Goal: Information Seeking & Learning: Learn about a topic

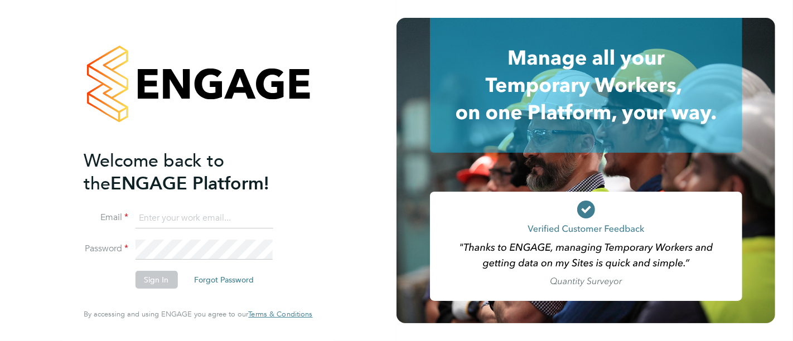
click at [230, 209] on input at bounding box center [204, 218] width 138 height 20
type input "kyle.johnson@prsjobs.com"
click at [143, 280] on button "Sign In" at bounding box center [156, 280] width 42 height 18
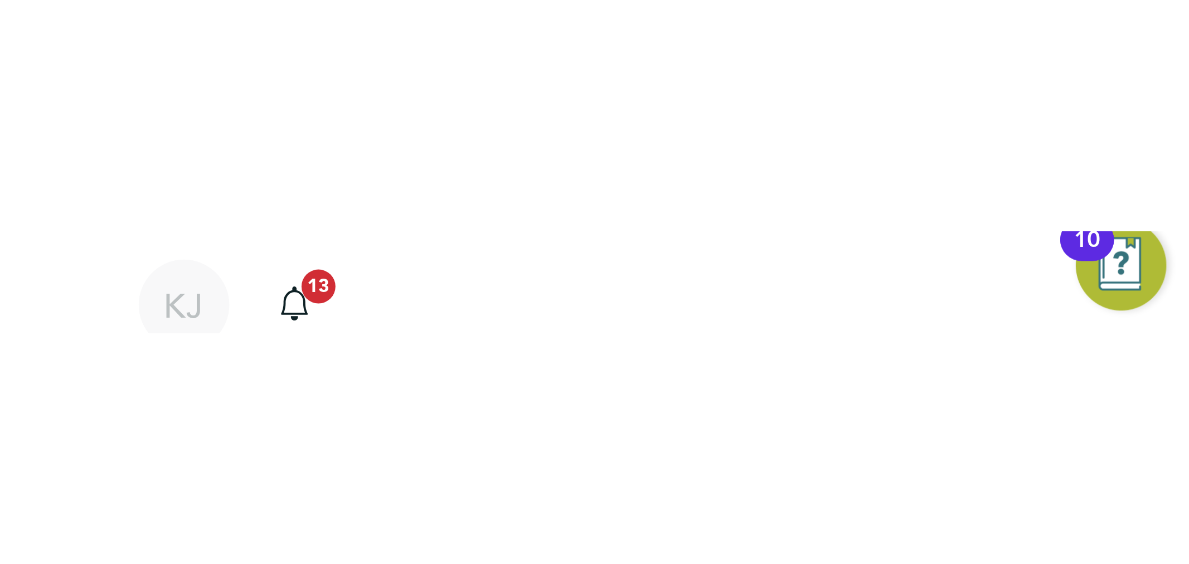
scroll to position [17, 220]
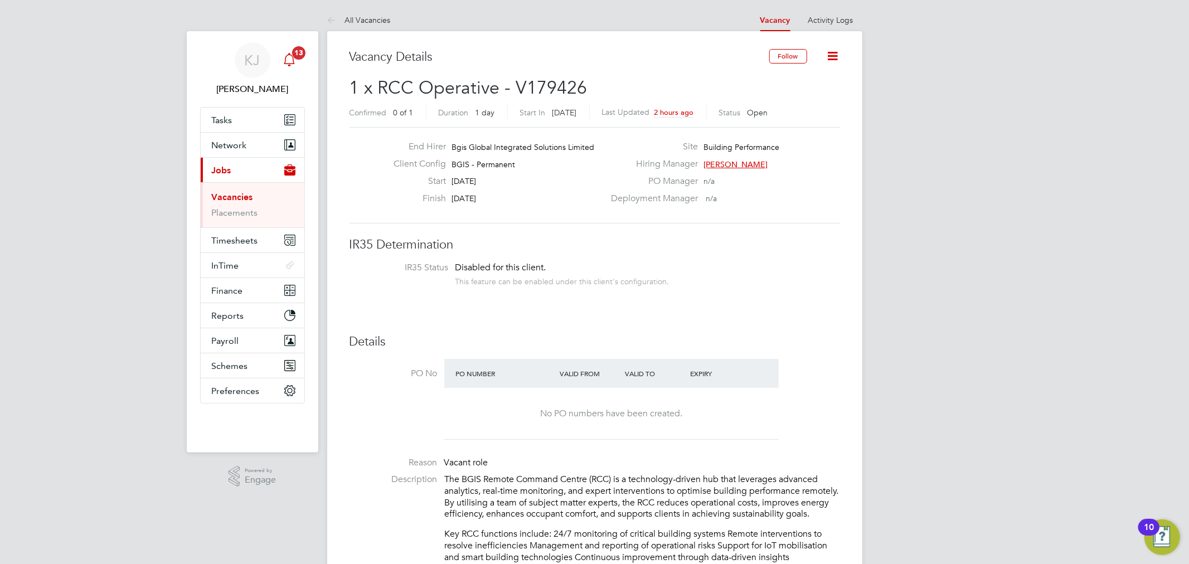
click at [297, 64] on div "Main navigation" at bounding box center [289, 60] width 22 height 22
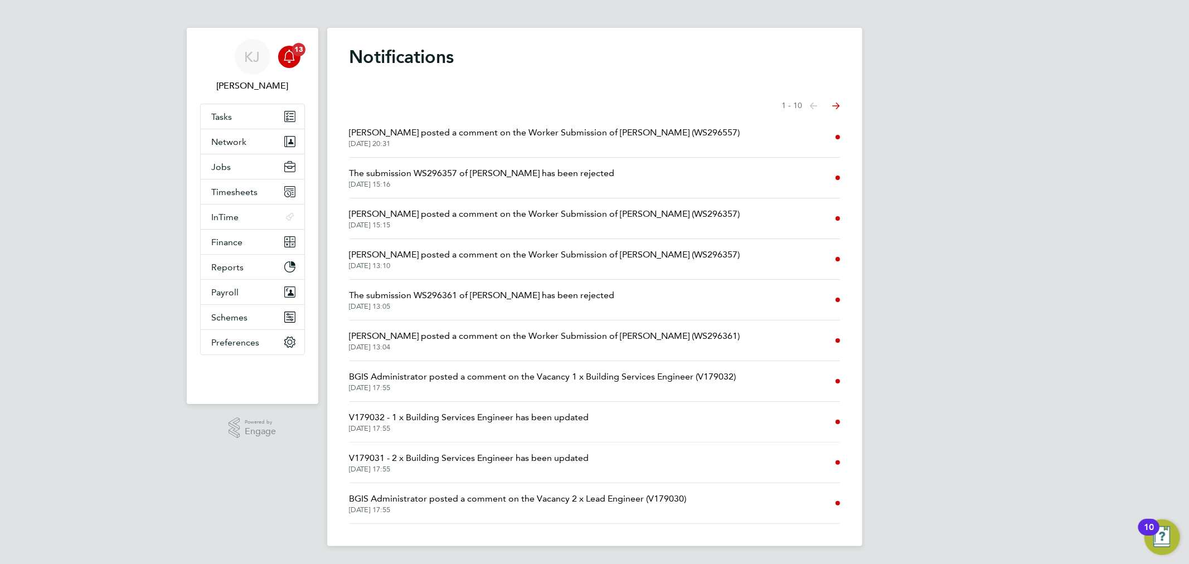
click at [482, 143] on span "28 Aug 2025, 20:31" at bounding box center [545, 143] width 391 height 9
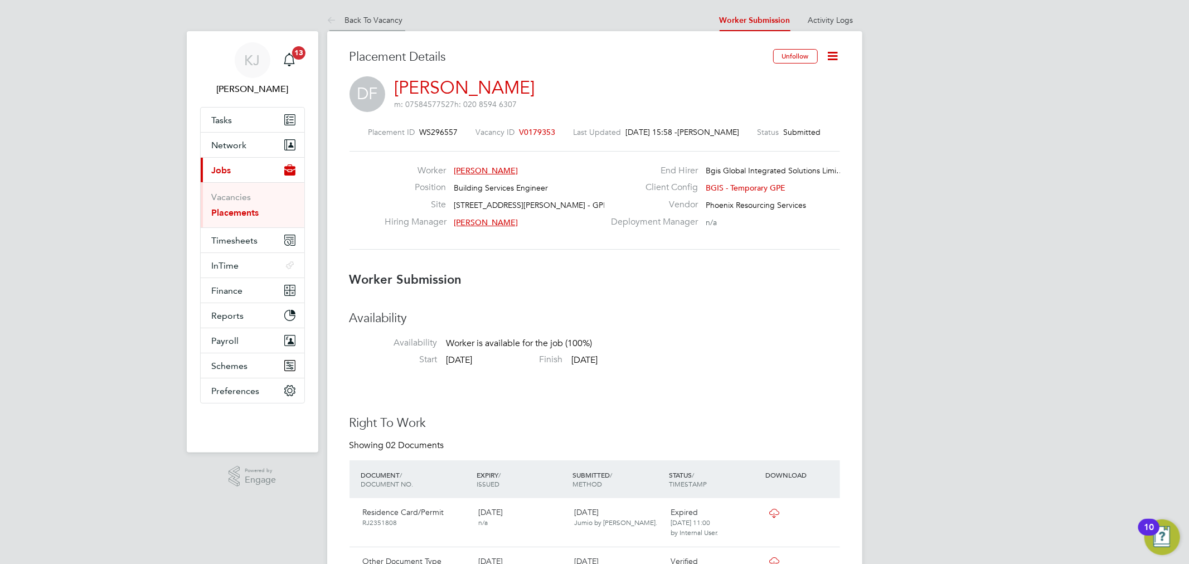
click at [327, 21] on icon at bounding box center [334, 21] width 14 height 14
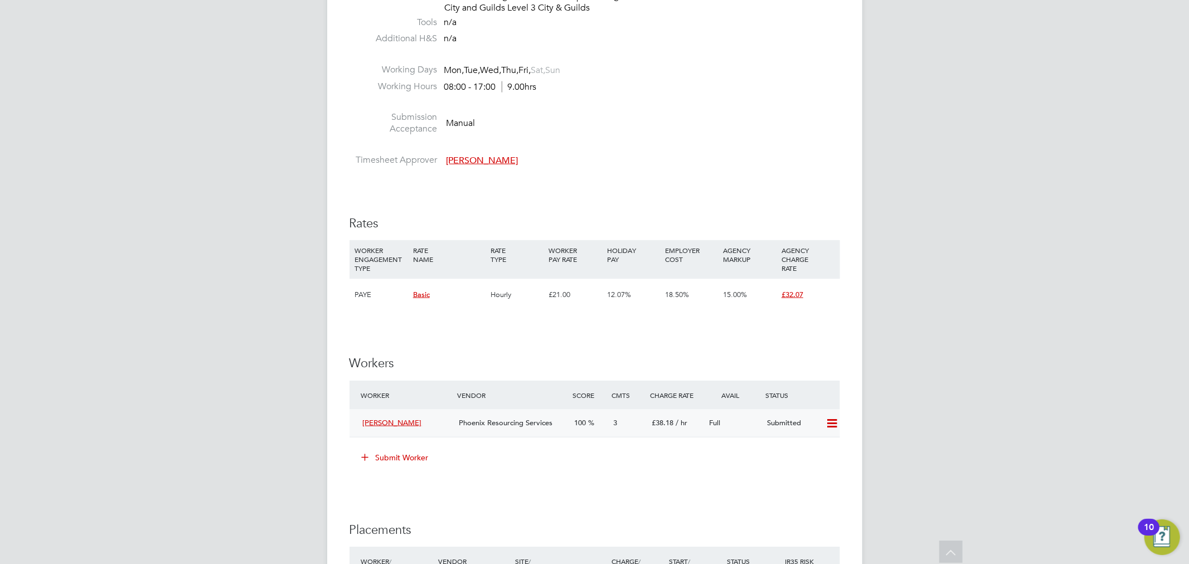
click at [401, 341] on span "Danilo Francisco" at bounding box center [392, 422] width 59 height 9
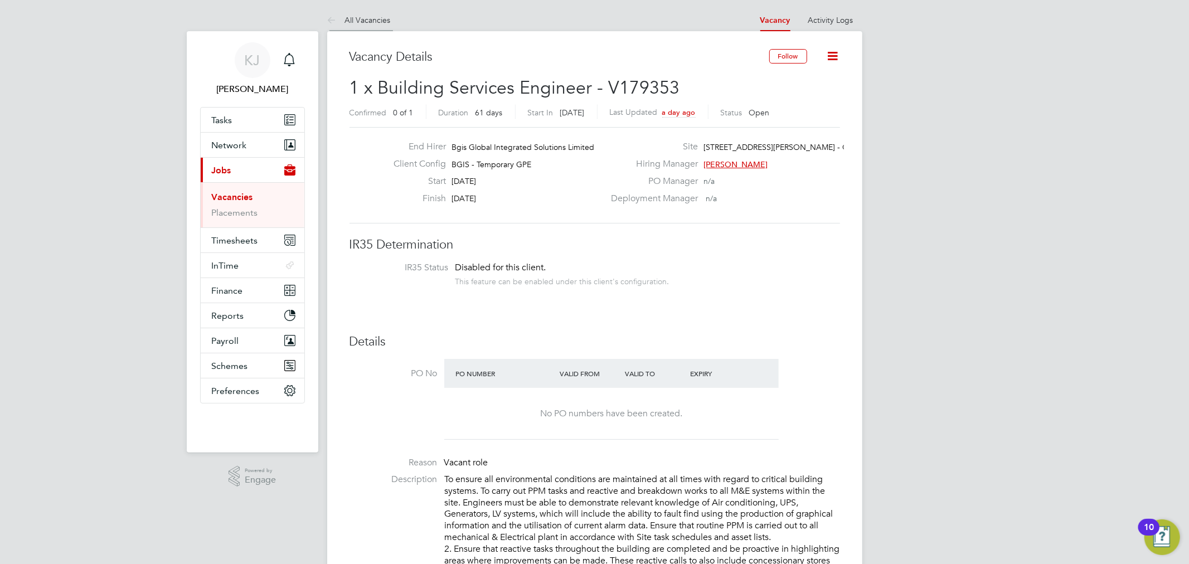
click at [342, 23] on link "All Vacancies" at bounding box center [359, 20] width 64 height 10
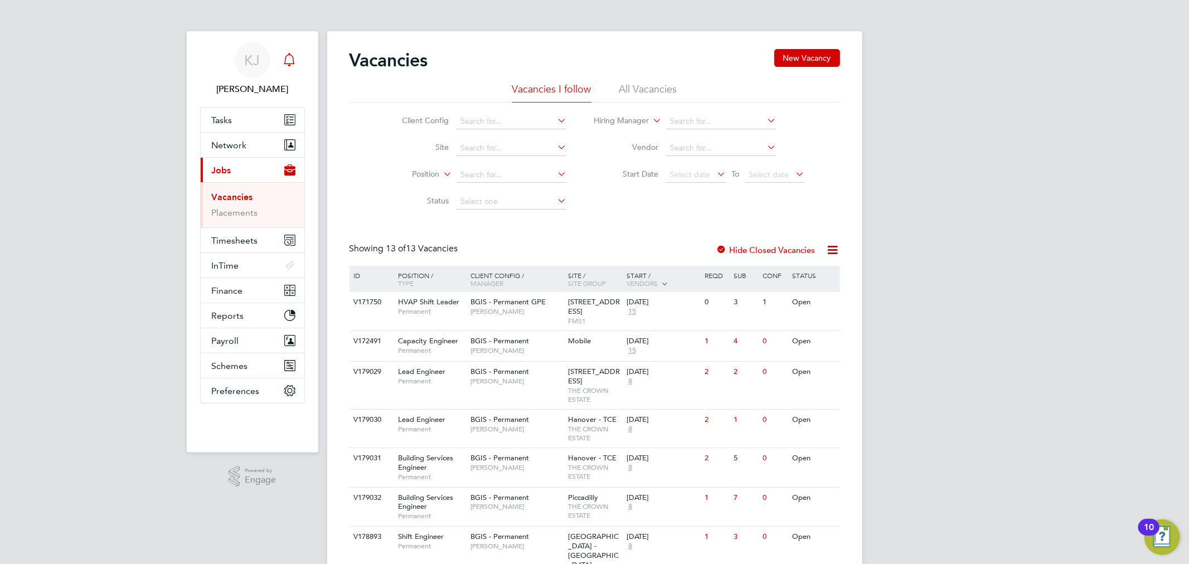
click at [293, 67] on div "Main navigation" at bounding box center [289, 60] width 22 height 22
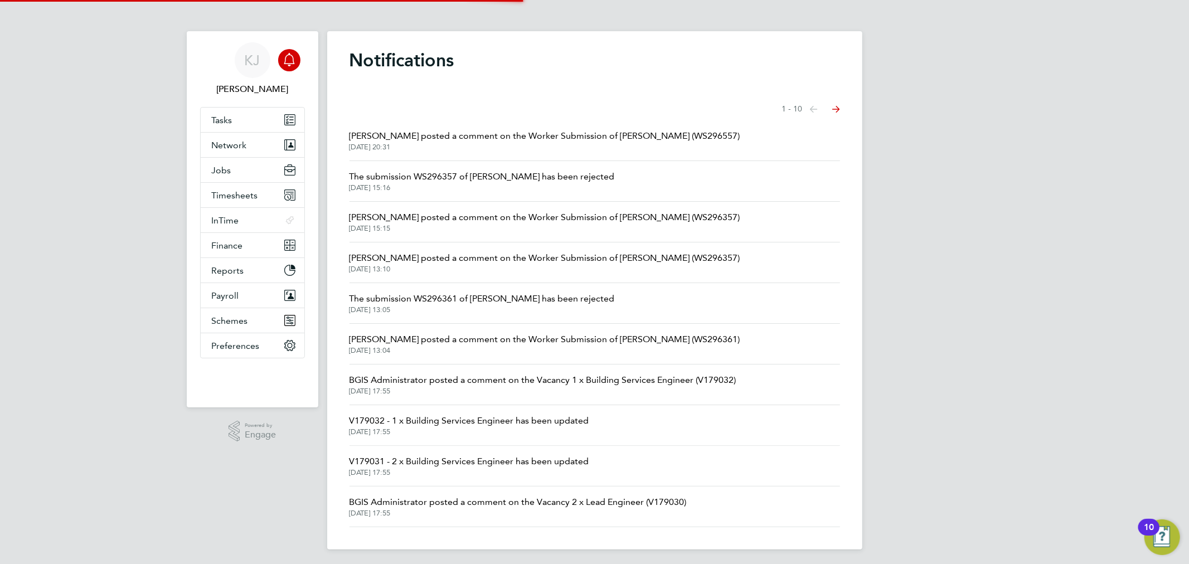
click at [550, 147] on span "28 Aug 2025, 20:31" at bounding box center [545, 147] width 391 height 9
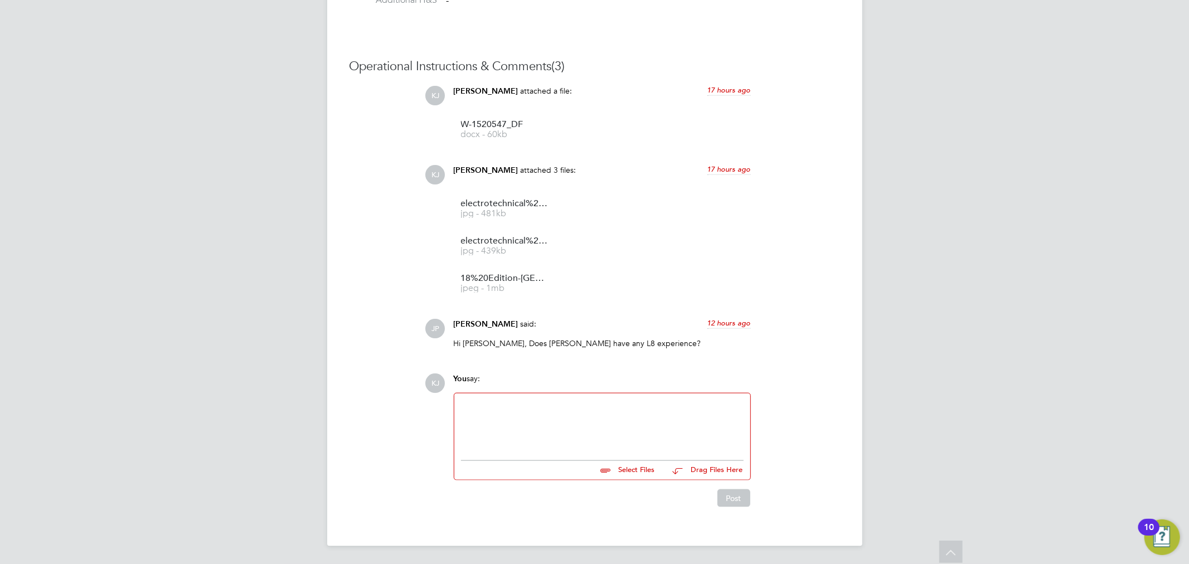
click at [547, 341] on div at bounding box center [602, 424] width 283 height 48
click at [739, 341] on button "Post" at bounding box center [733, 500] width 33 height 18
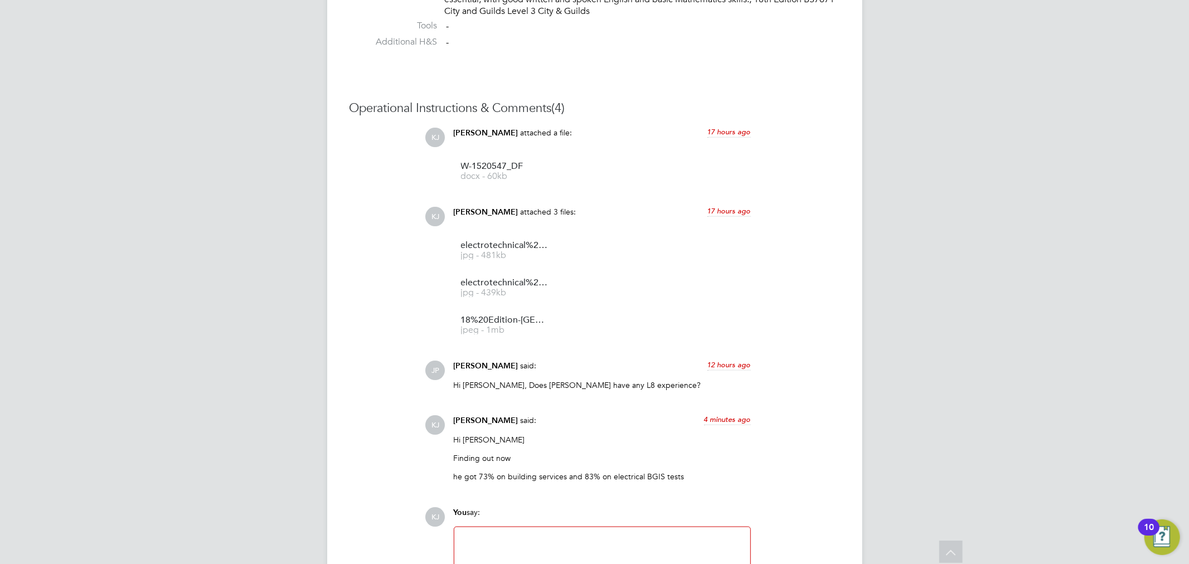
scroll to position [1156, 0]
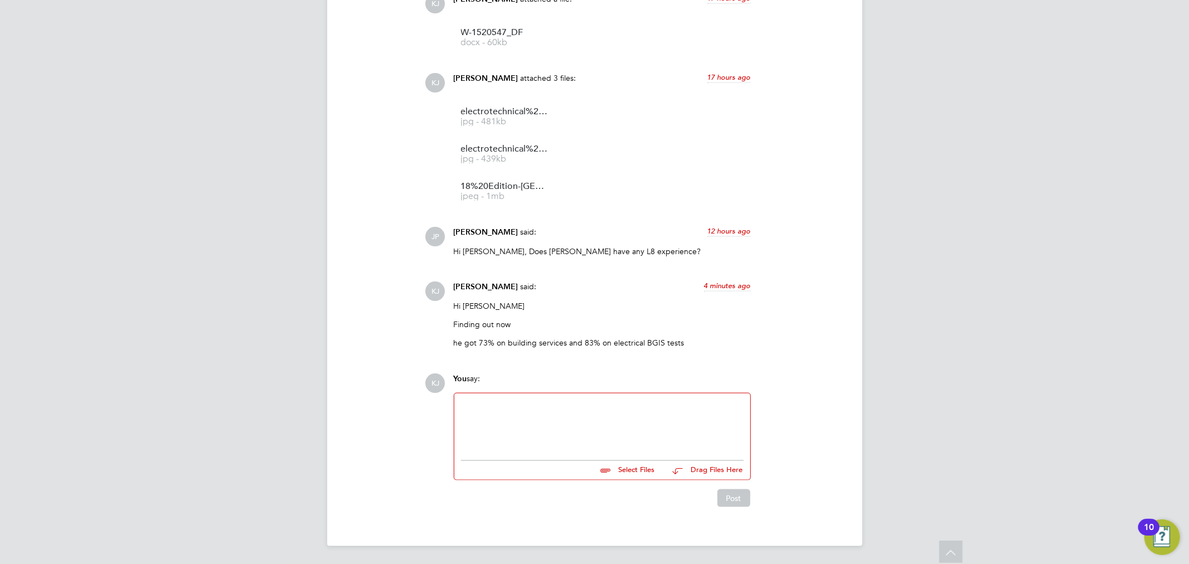
click at [554, 341] on div at bounding box center [602, 424] width 283 height 48
click at [726, 341] on button "Post" at bounding box center [733, 500] width 33 height 18
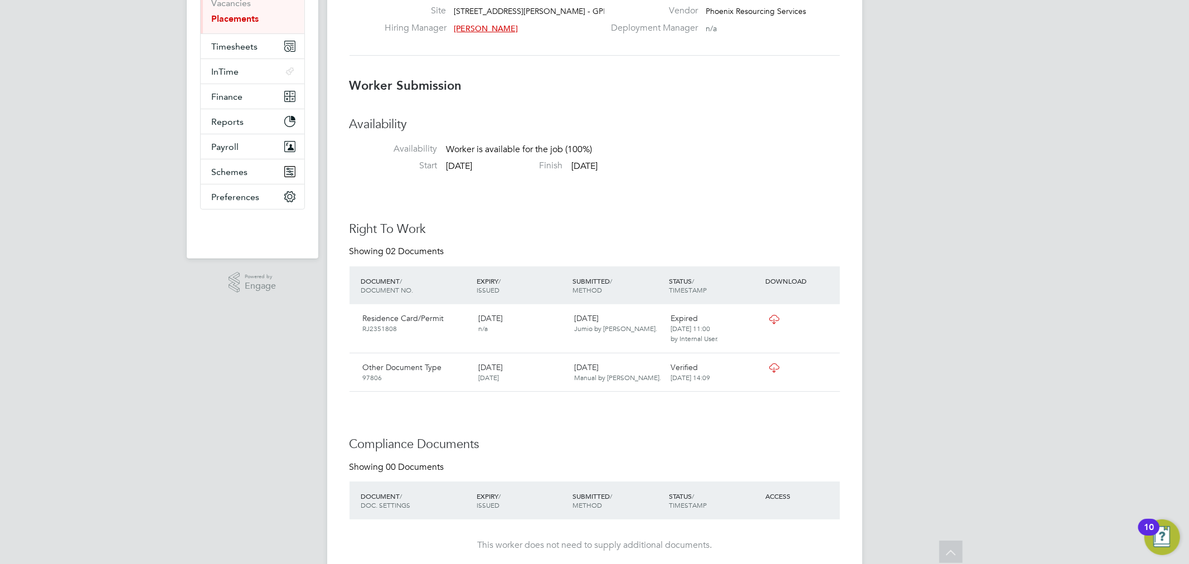
scroll to position [0, 0]
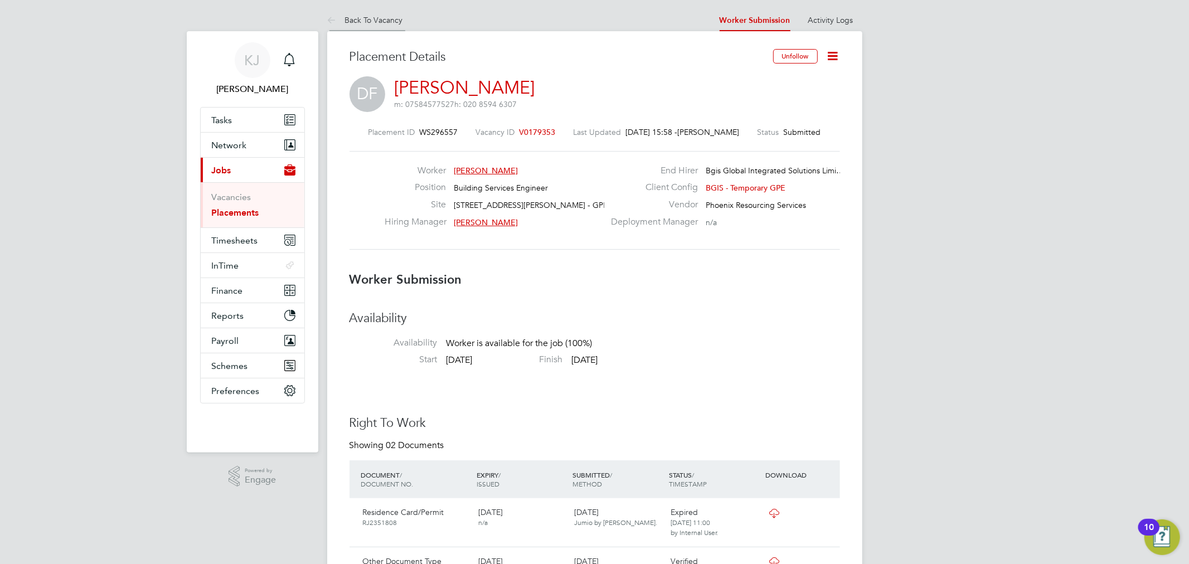
click at [371, 30] on li "Back To Vacancy" at bounding box center [365, 20] width 76 height 22
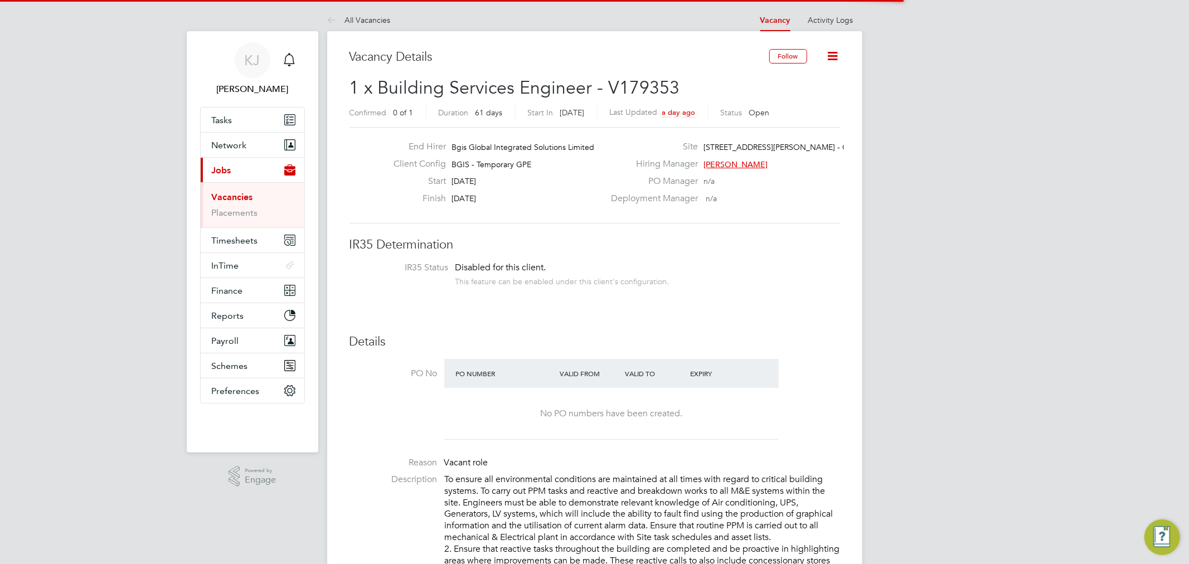
scroll to position [19, 97]
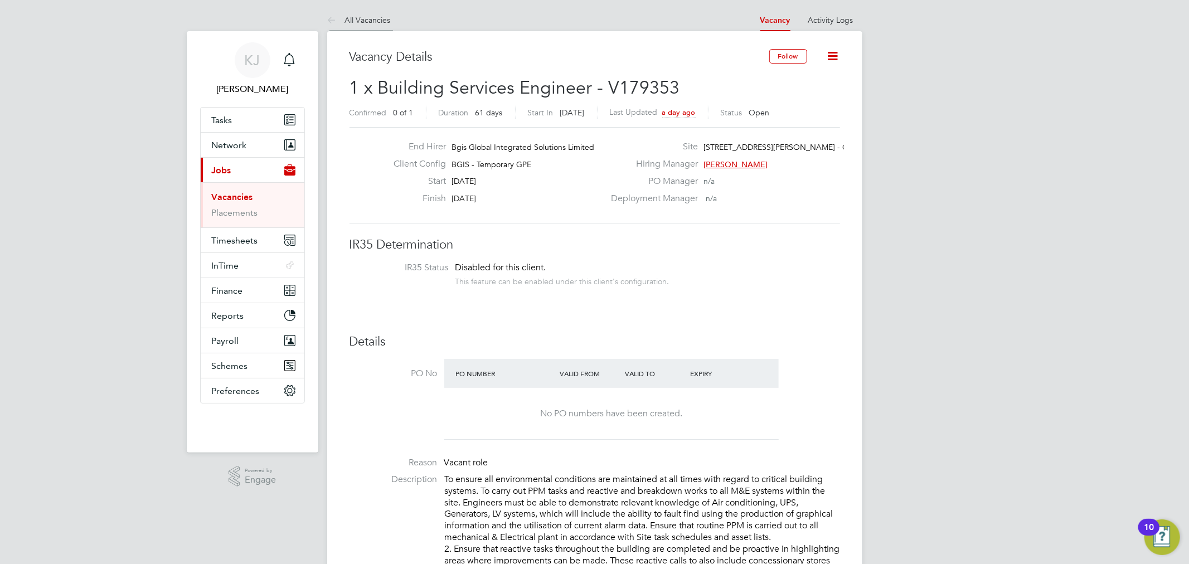
click at [360, 20] on link "All Vacancies" at bounding box center [359, 20] width 64 height 10
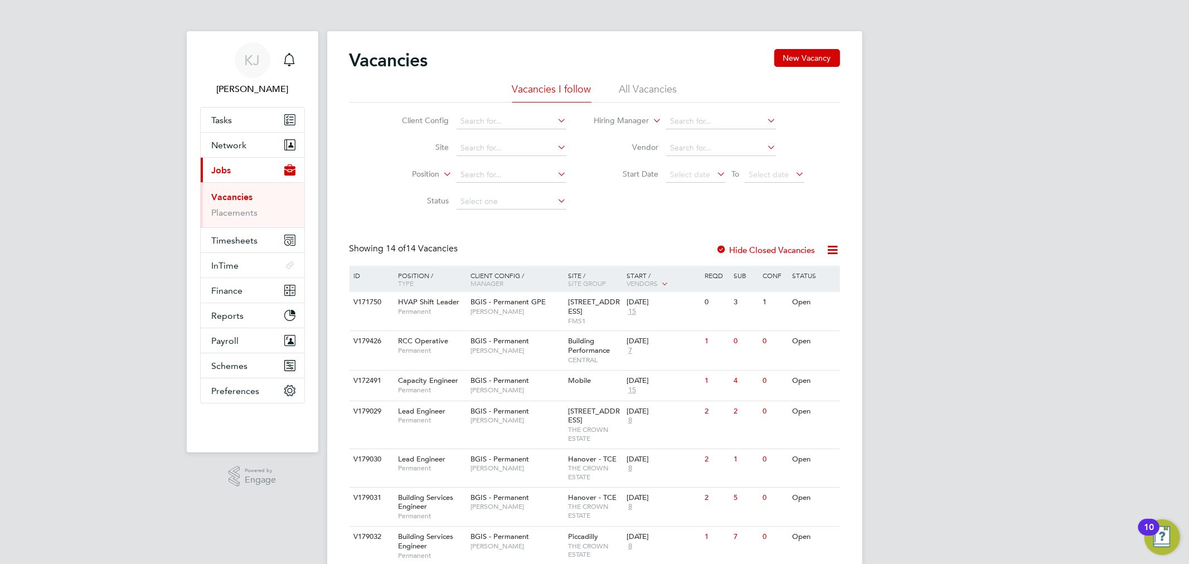
click at [647, 79] on div "Vacancies New Vacancy" at bounding box center [595, 65] width 491 height 33
click at [647, 82] on li "All Vacancies" at bounding box center [648, 92] width 58 height 20
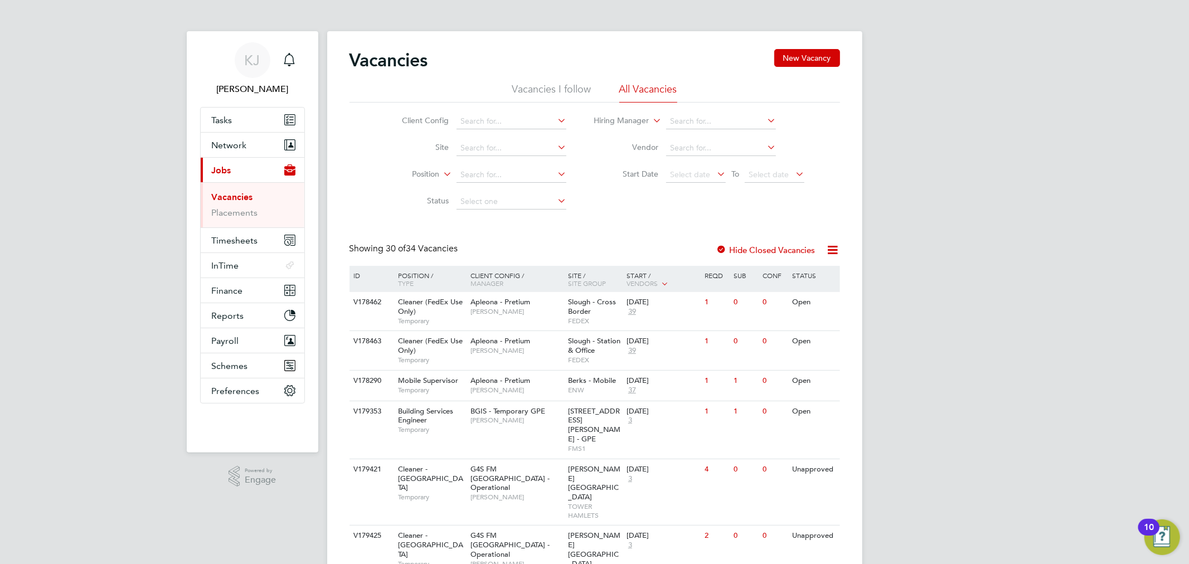
click at [572, 101] on li "Vacancies I follow" at bounding box center [551, 92] width 79 height 20
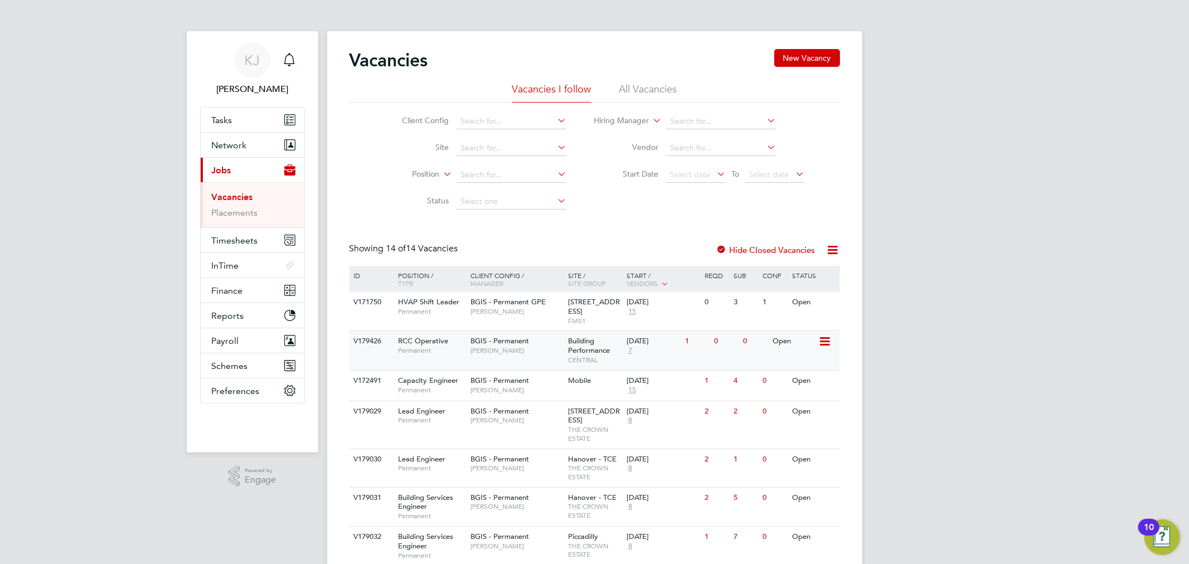
scroll to position [62, 0]
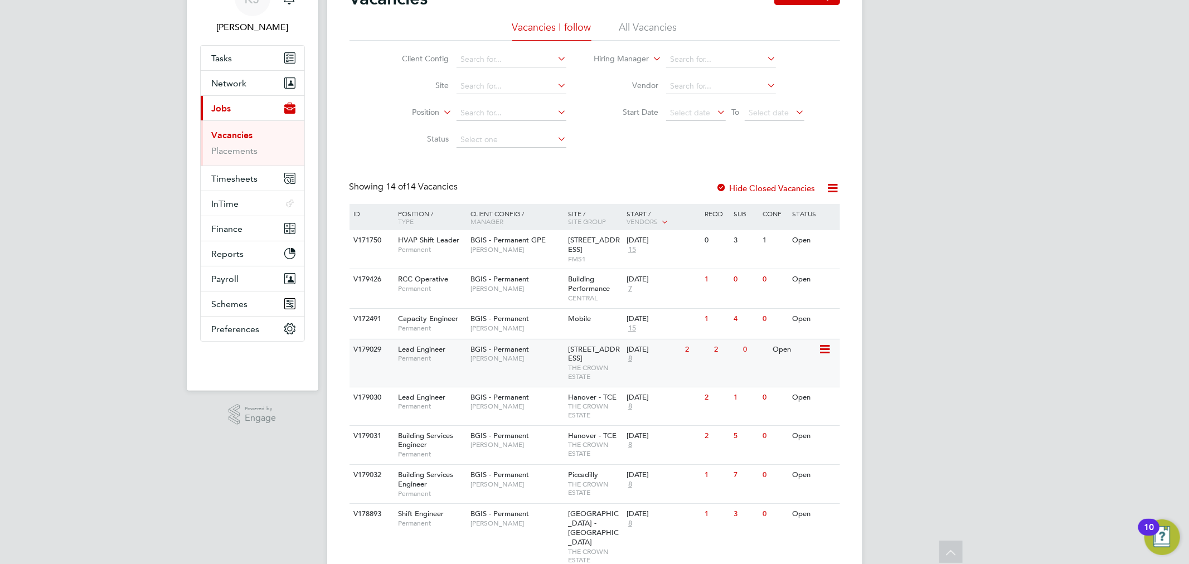
click at [526, 341] on div "V179029 Lead Engineer Permanent BGIS - Permanent Kyriacos Savva 10 New Burlingt…" at bounding box center [595, 363] width 491 height 48
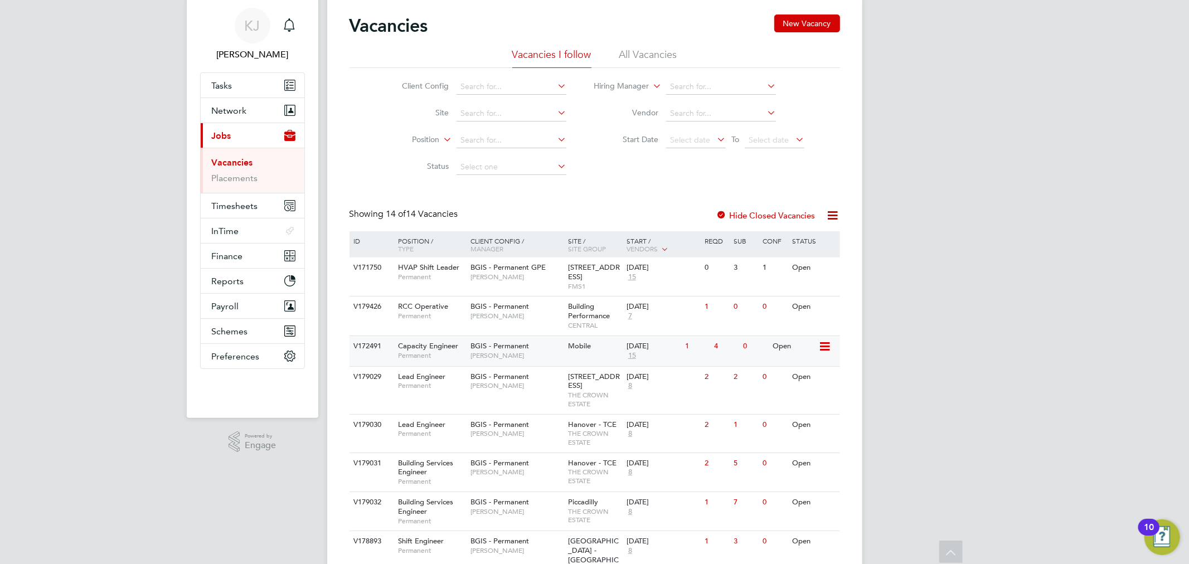
scroll to position [0, 0]
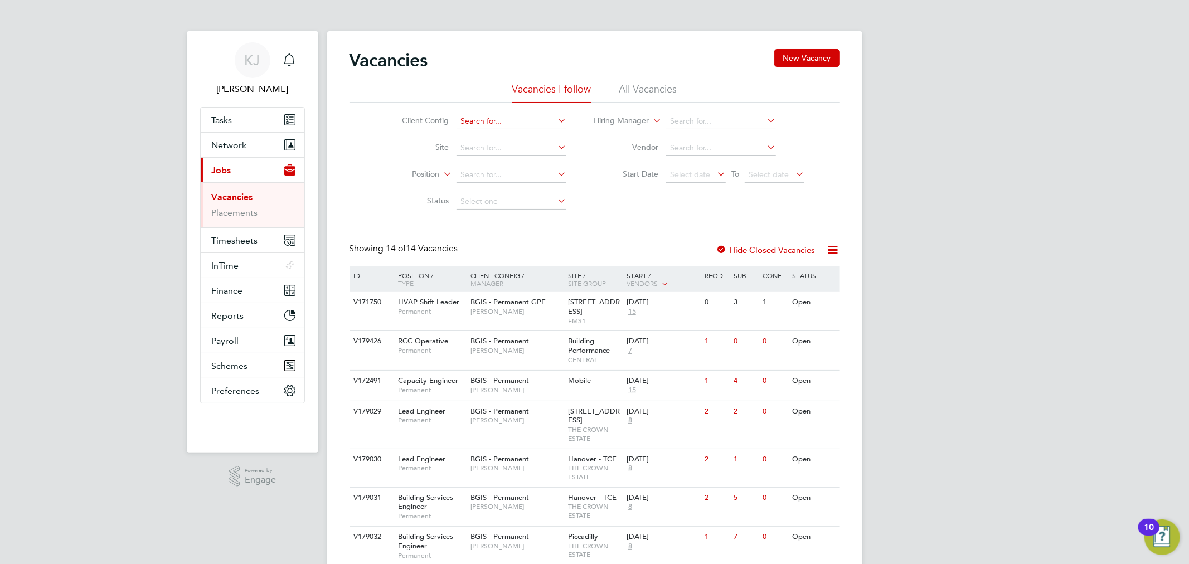
click at [473, 124] on input at bounding box center [512, 122] width 110 height 16
click at [673, 81] on div "Vacancies New Vacancy" at bounding box center [595, 65] width 491 height 33
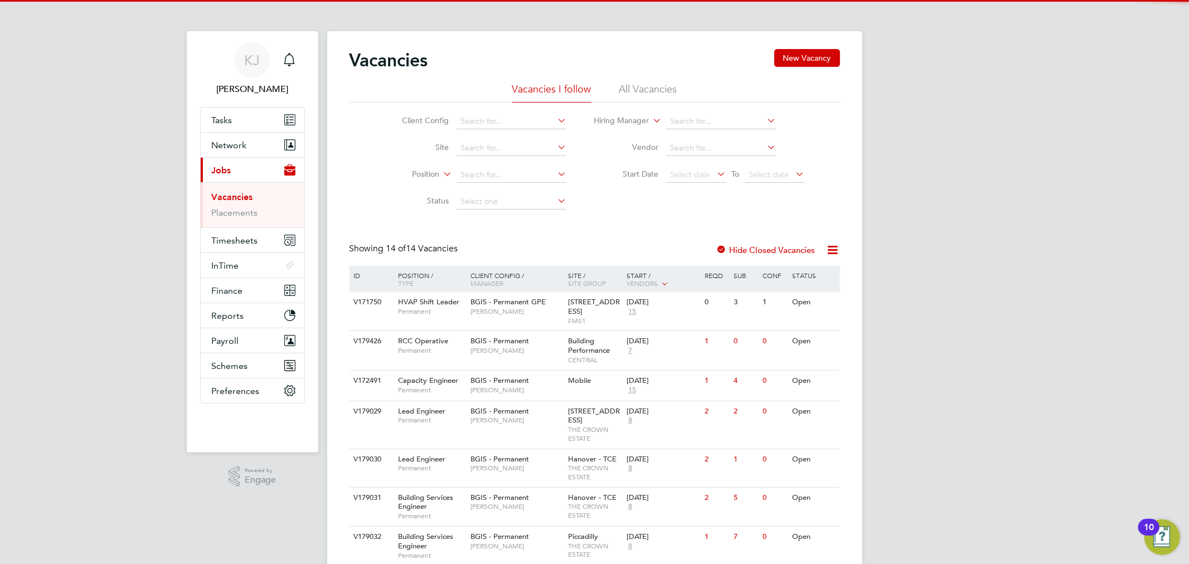
click at [634, 91] on li "All Vacancies" at bounding box center [648, 92] width 58 height 20
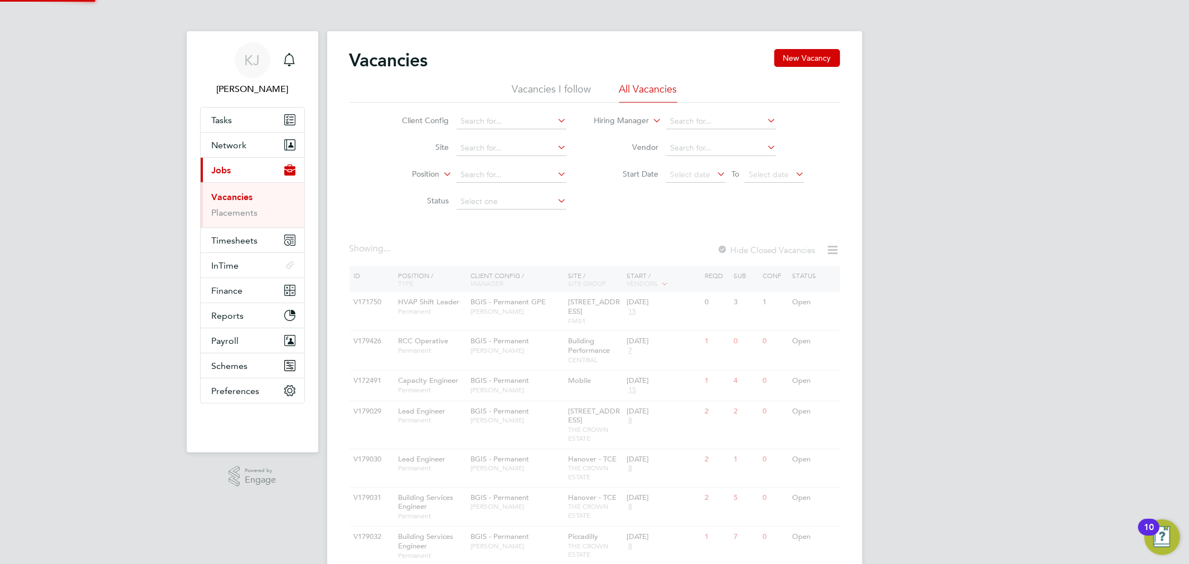
click at [506, 131] on li "Client Config" at bounding box center [476, 121] width 210 height 27
click at [509, 123] on input at bounding box center [512, 122] width 110 height 16
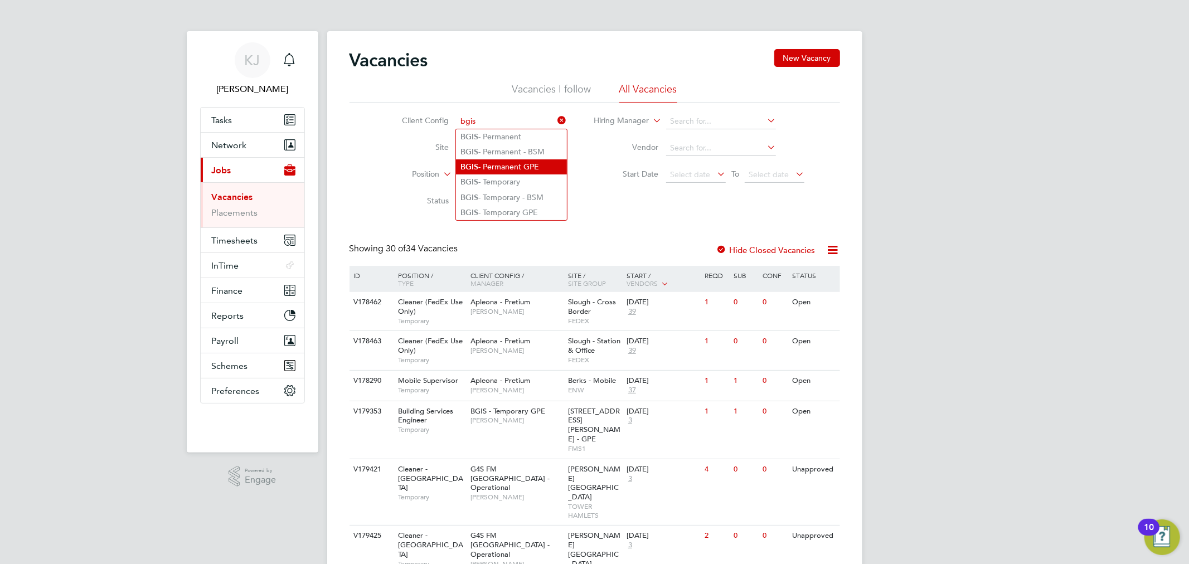
click at [536, 162] on li "BGIS - Permanent GPE" at bounding box center [511, 166] width 111 height 15
type input "BGIS - Permanent GPE"
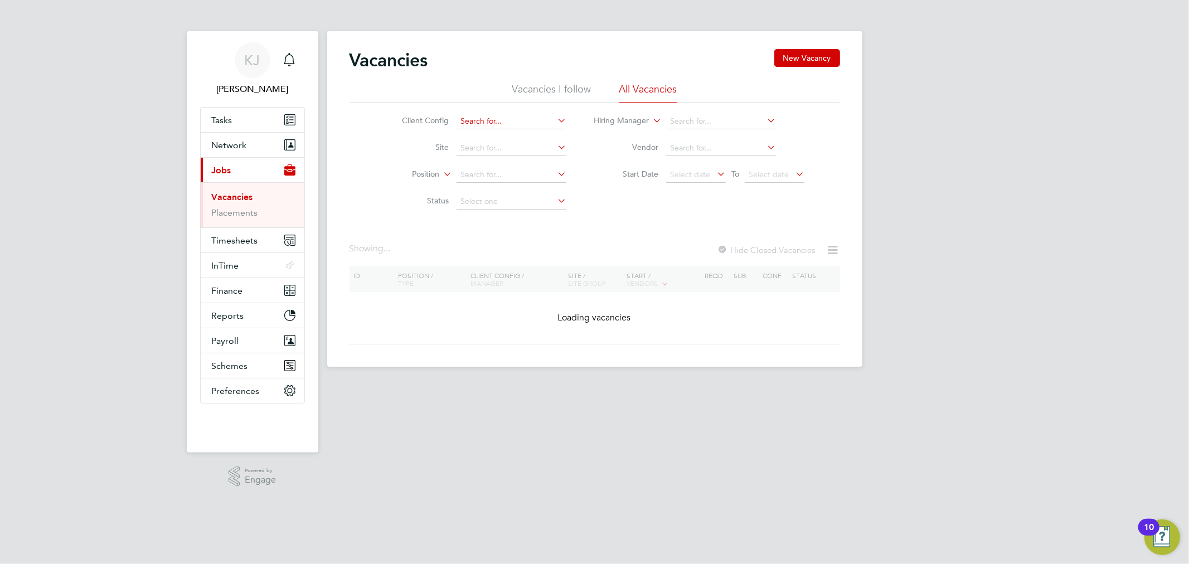
click at [510, 124] on input at bounding box center [512, 122] width 110 height 16
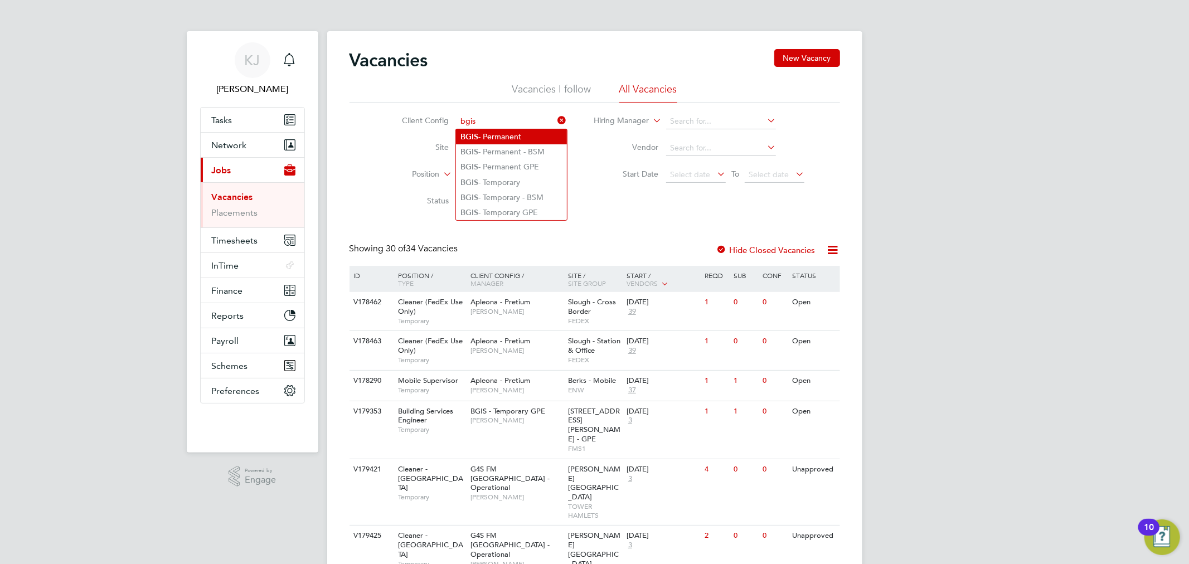
click at [517, 135] on li "BGIS - Permanent" at bounding box center [511, 136] width 111 height 15
type input "BGIS - Permanent"
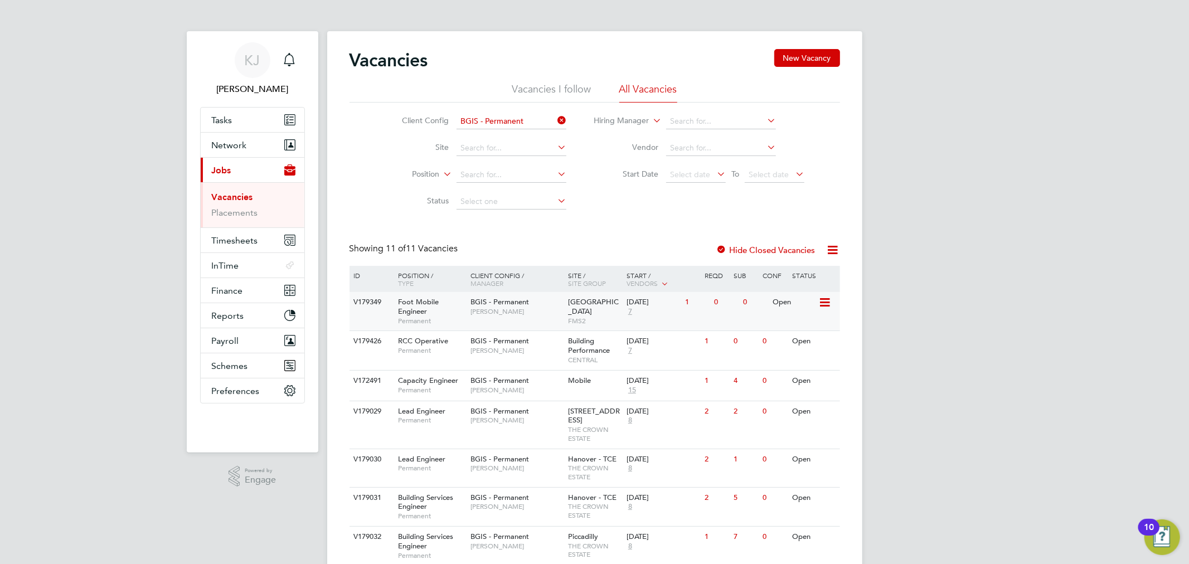
click at [536, 313] on span "[PERSON_NAME]" at bounding box center [516, 311] width 92 height 9
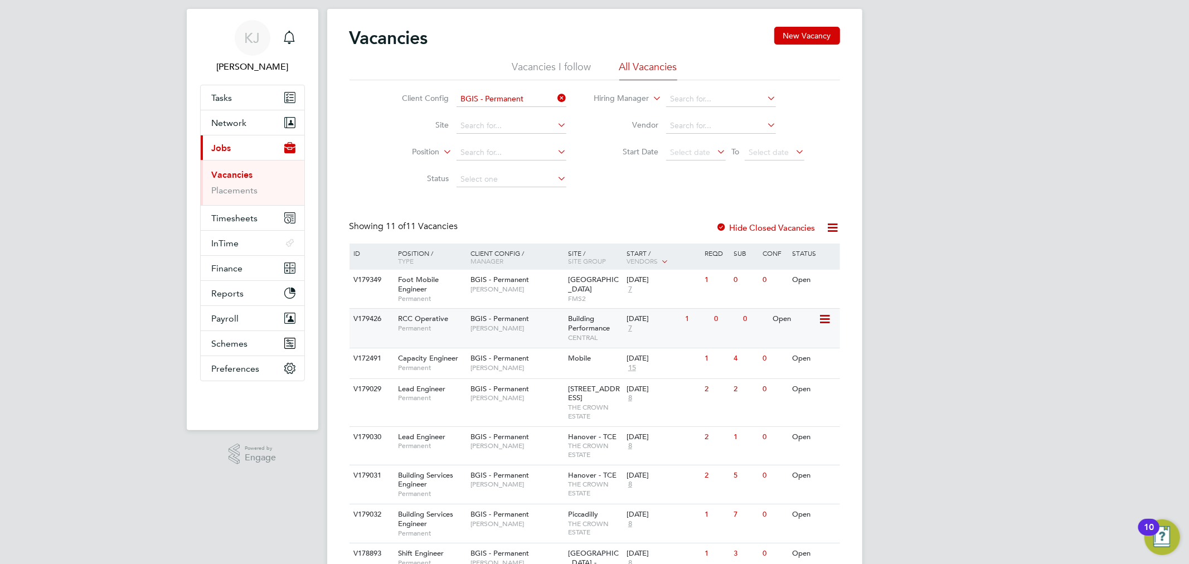
scroll to position [62, 0]
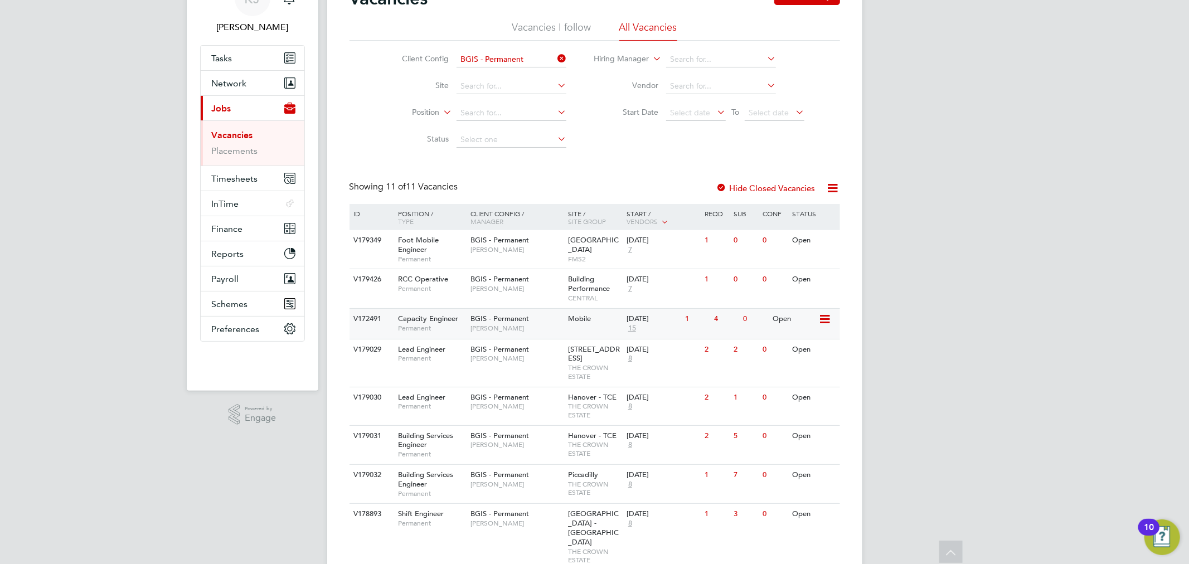
click at [586, 333] on div "V172491 Capacity Engineer Permanent BGIS - Permanent Nigel Stamp Mobile 26 Aug …" at bounding box center [595, 323] width 491 height 31
click at [716, 260] on div "V179349 Foot Mobile Engineer Permanent BGIS - Permanent Hamza Idris New Street …" at bounding box center [595, 249] width 491 height 38
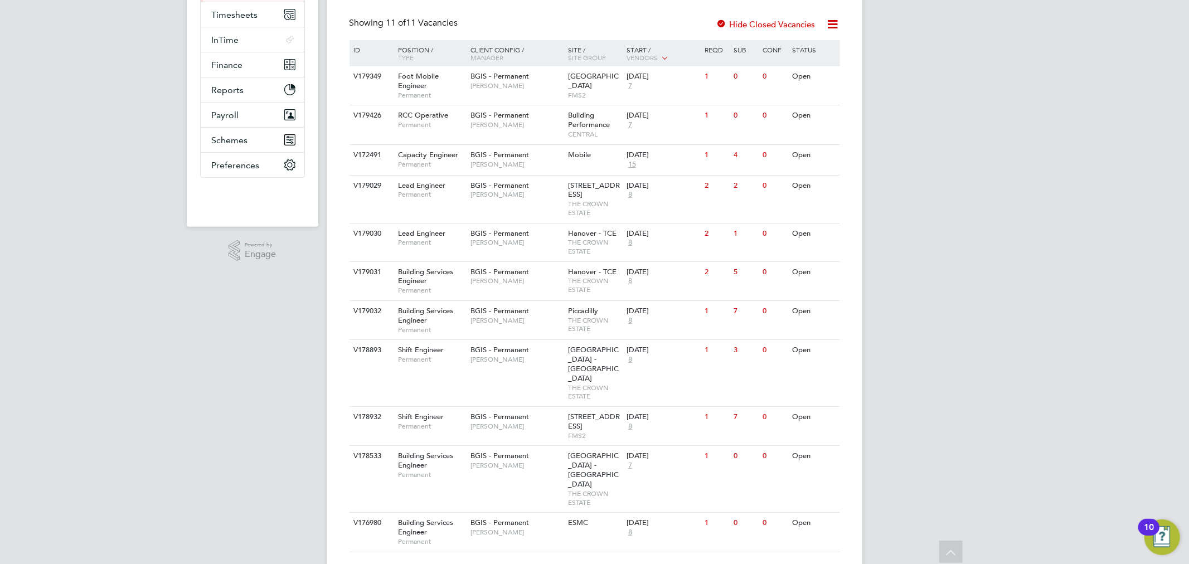
scroll to position [0, 0]
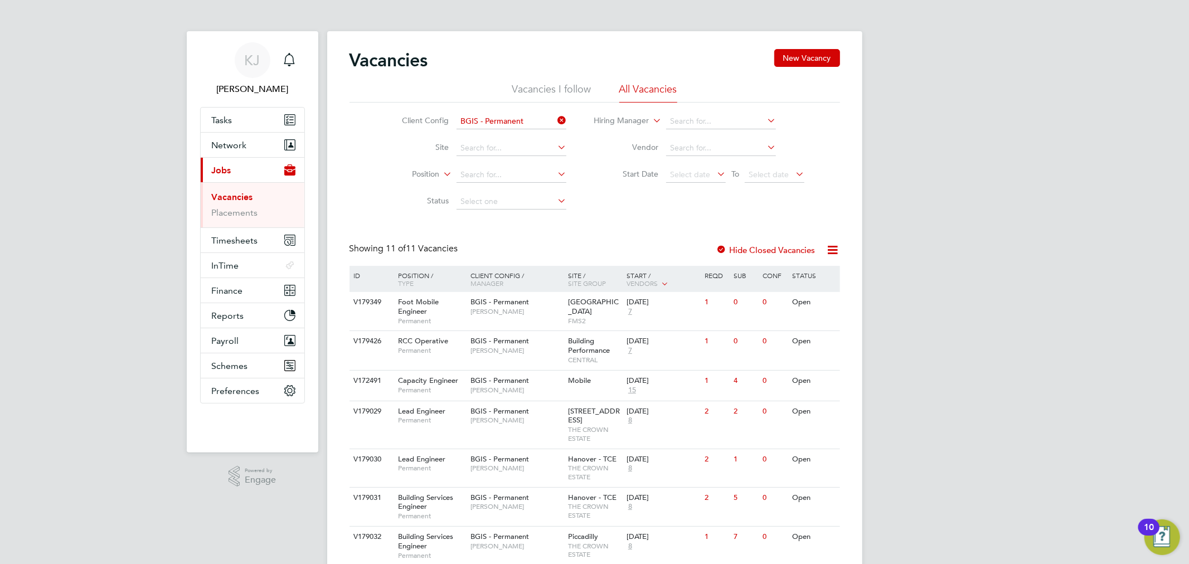
click at [792, 236] on div "KJ Kyle Johnson Notifications Applications: Tasks Network Businesses Sites Work…" at bounding box center [594, 409] width 1189 height 818
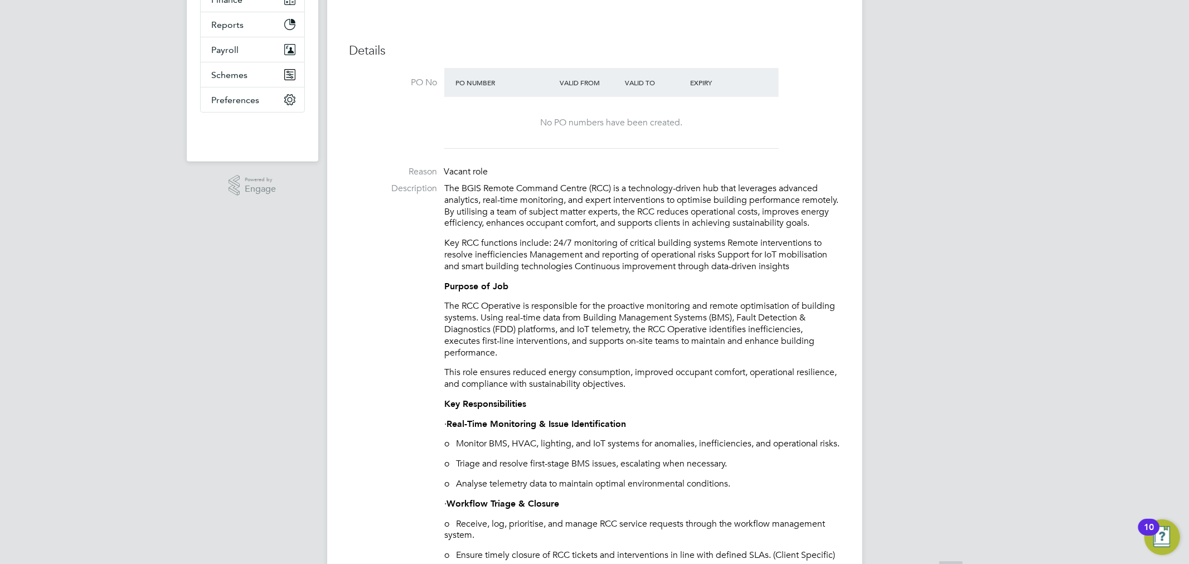
scroll to position [371, 0]
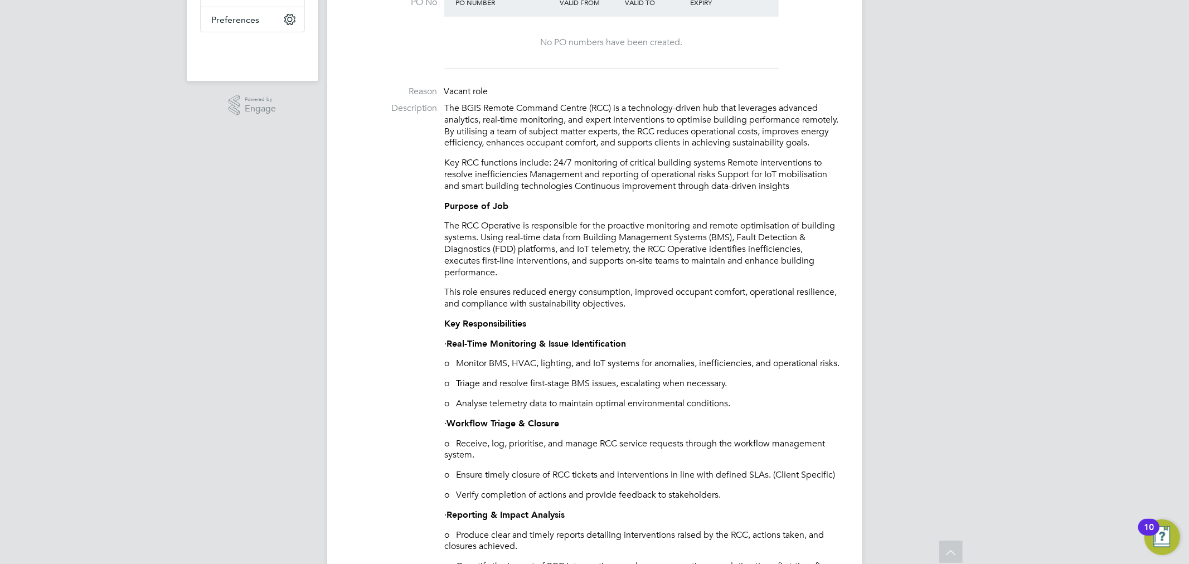
drag, startPoint x: 453, startPoint y: 252, endPoint x: 396, endPoint y: 269, distance: 59.3
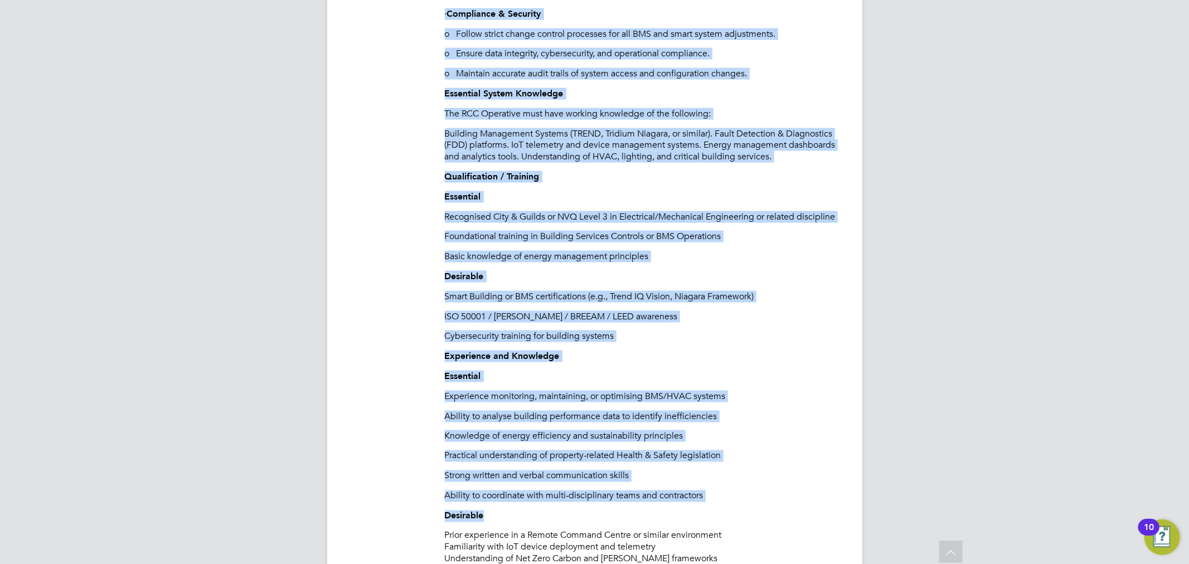
scroll to position [1380, 0]
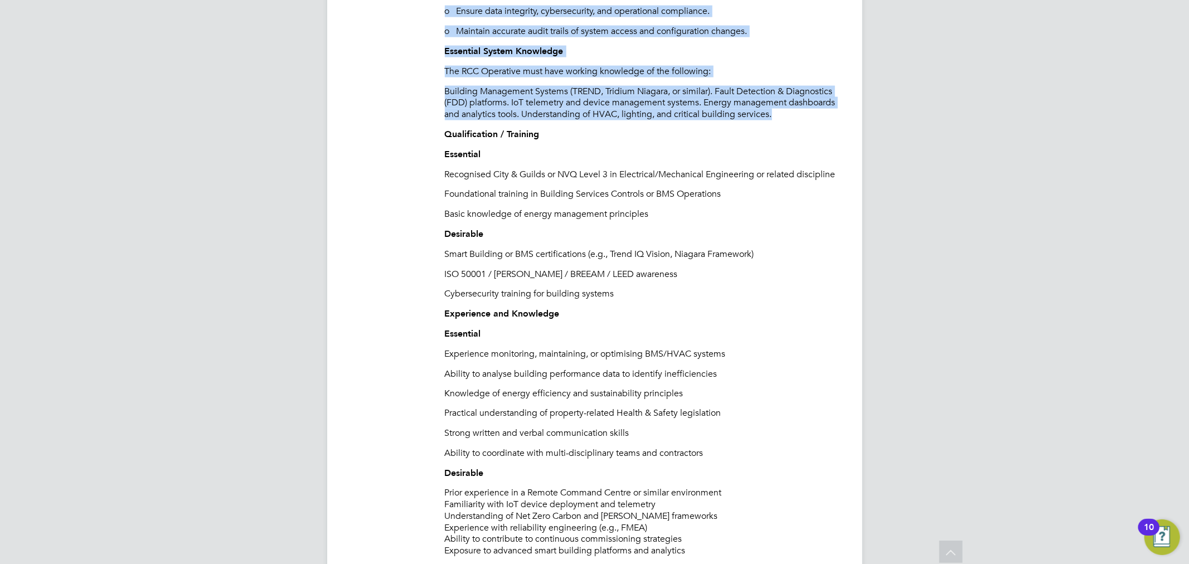
drag, startPoint x: 445, startPoint y: 104, endPoint x: 818, endPoint y: 147, distance: 375.4
copy div "The BGIS Remote Command Centre (RCC) is a technology-driven hub that leverages …"
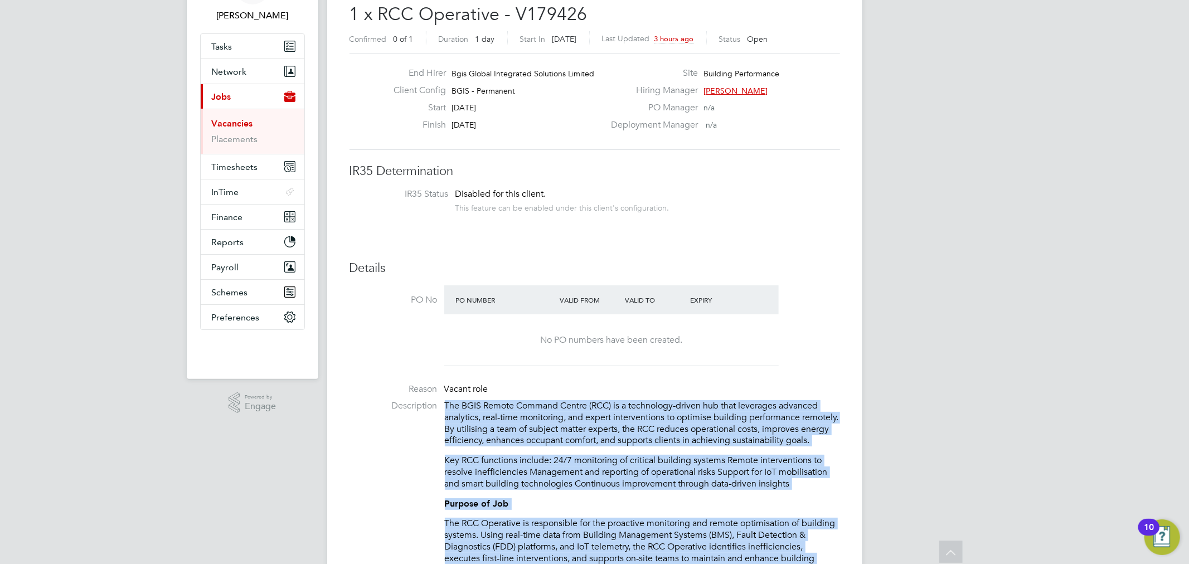
scroll to position [18, 0]
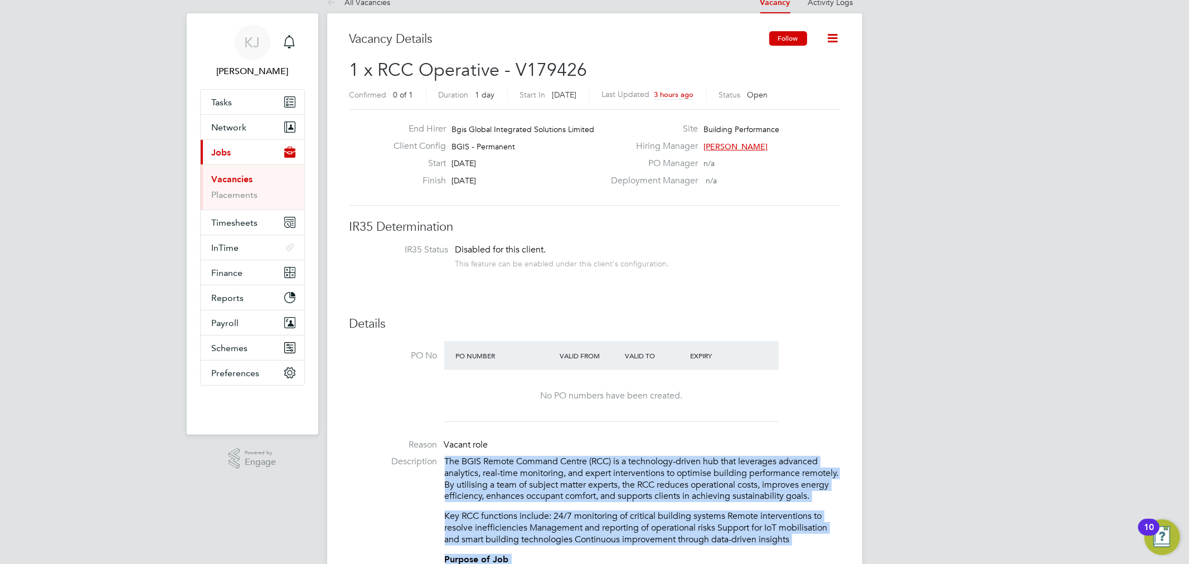
click at [782, 40] on button "Follow" at bounding box center [788, 38] width 38 height 14
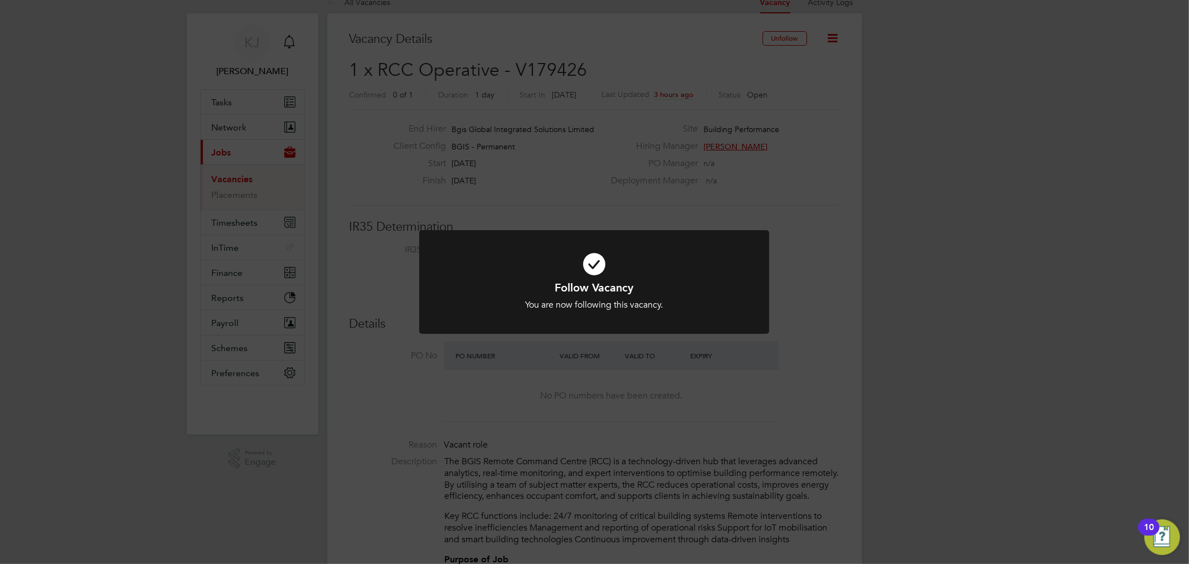
click at [796, 310] on div "Follow Vacancy You are now following this vacancy. Cancel Okay" at bounding box center [594, 282] width 1189 height 564
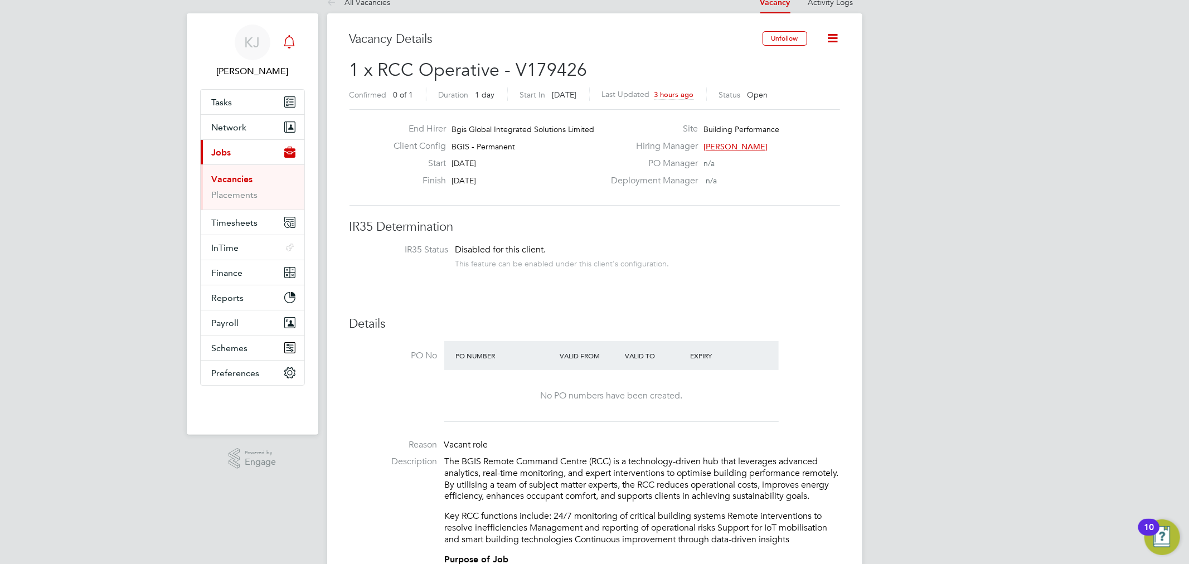
click at [293, 41] on icon "Main navigation" at bounding box center [289, 41] width 13 height 13
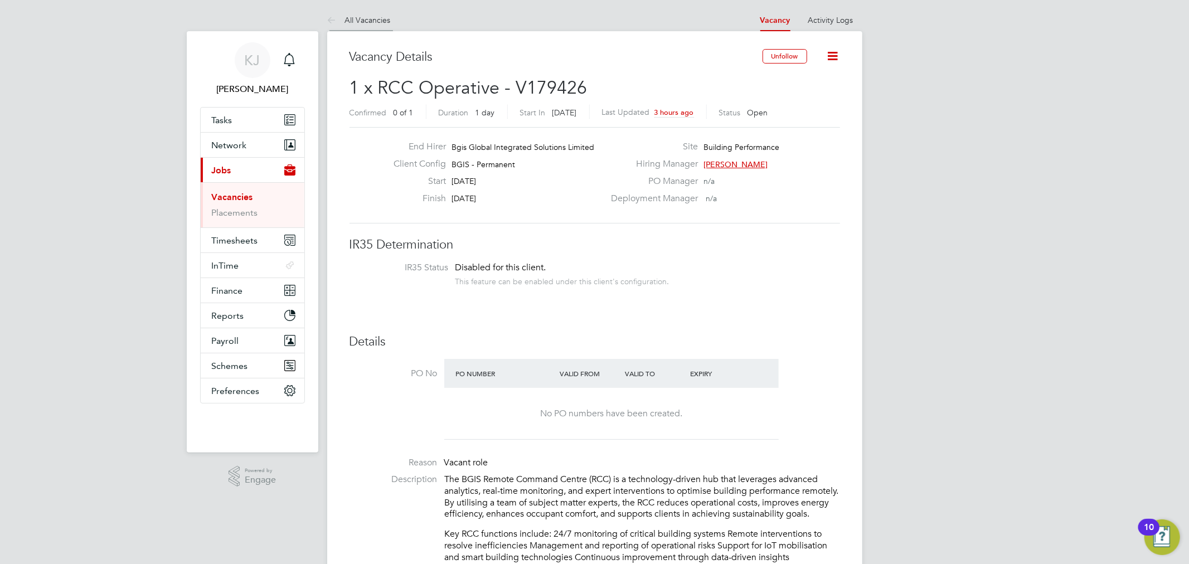
click at [352, 23] on link "All Vacancies" at bounding box center [359, 20] width 64 height 10
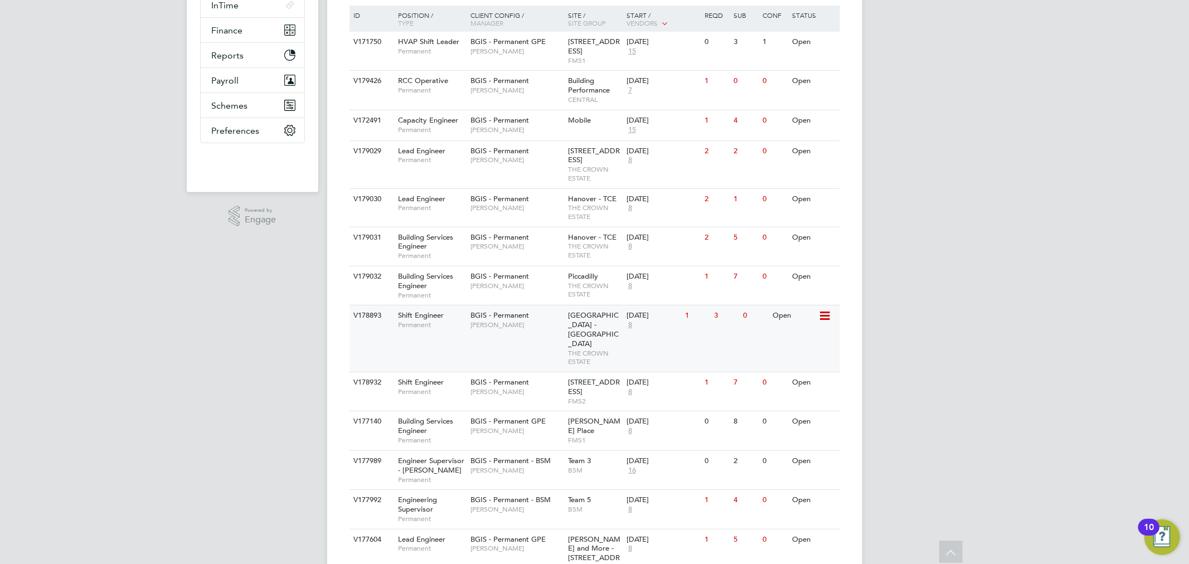
scroll to position [344, 0]
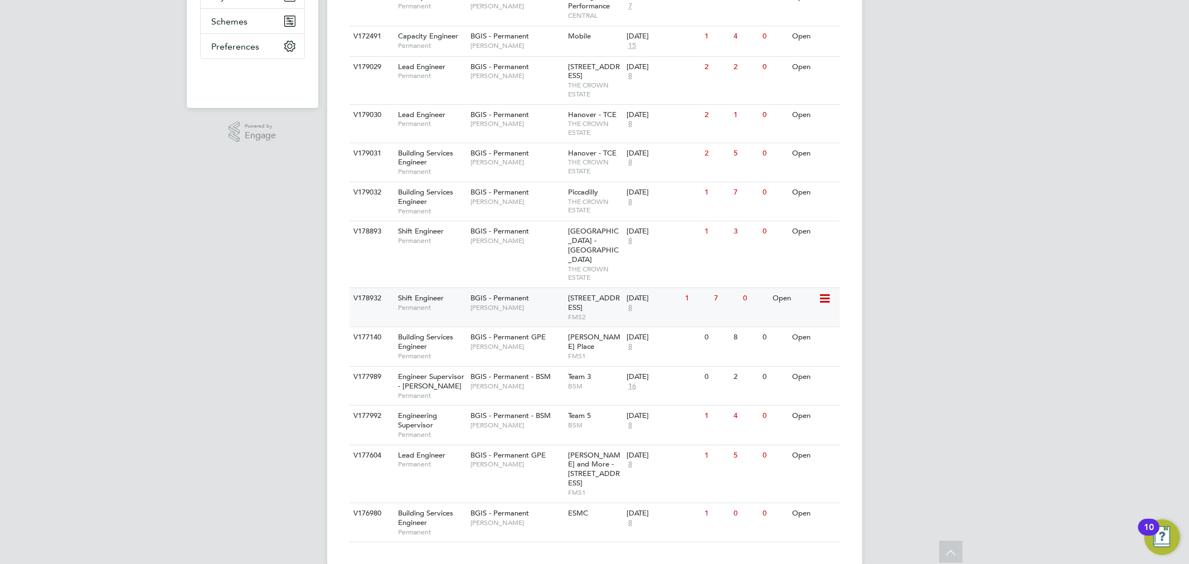
click at [469, 313] on div "V178932 Shift Engineer Permanent BGIS - Permanent Paul Wilson 22 Bishopsgate Lo…" at bounding box center [595, 307] width 491 height 39
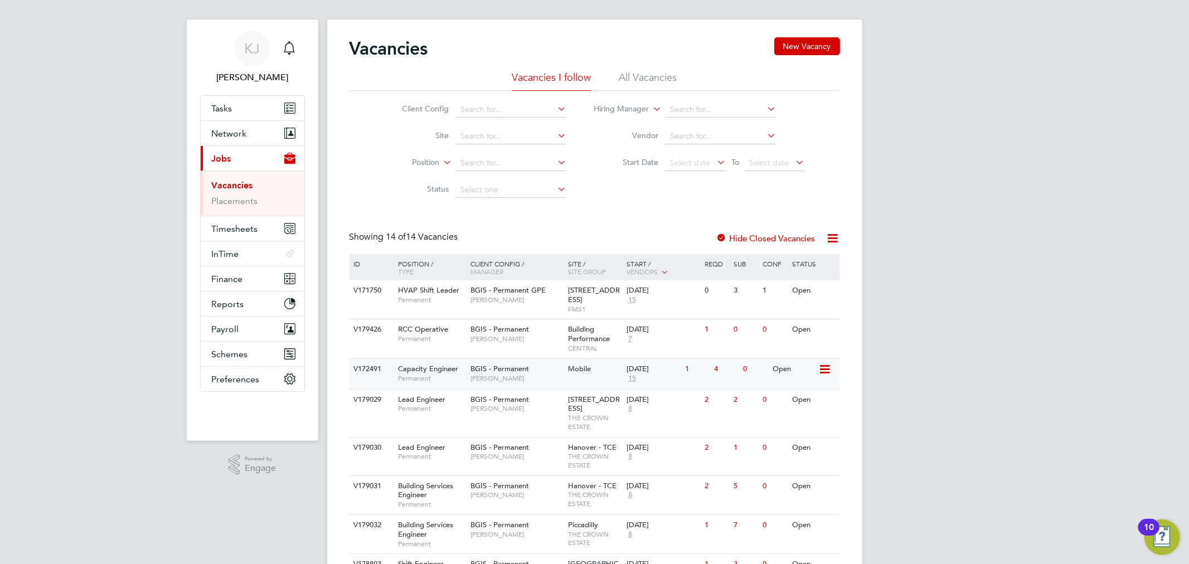
scroll to position [0, 0]
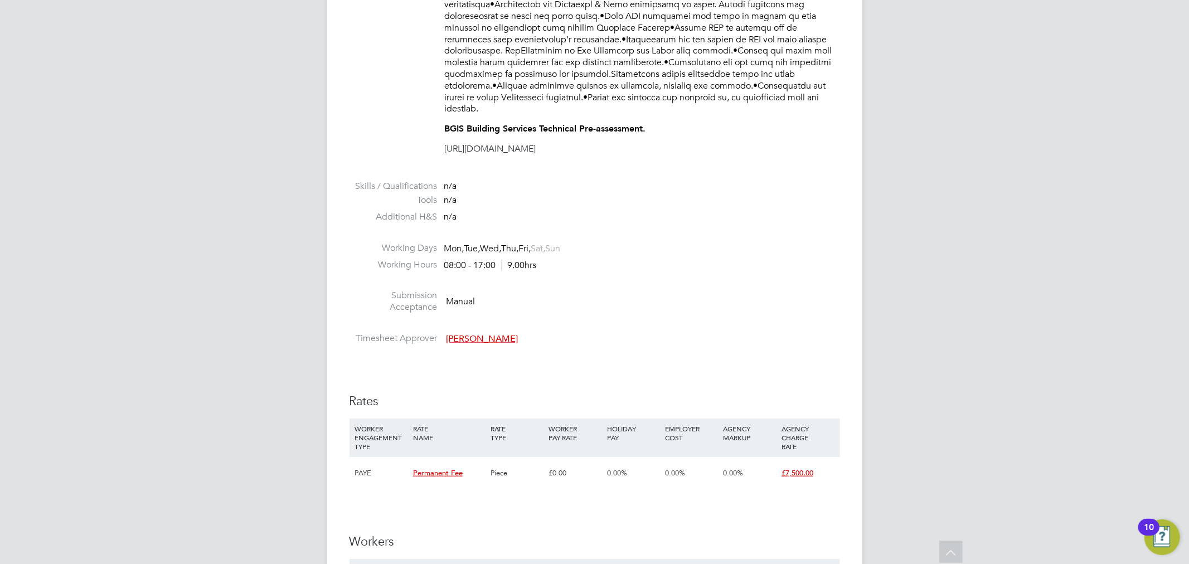
scroll to position [683, 0]
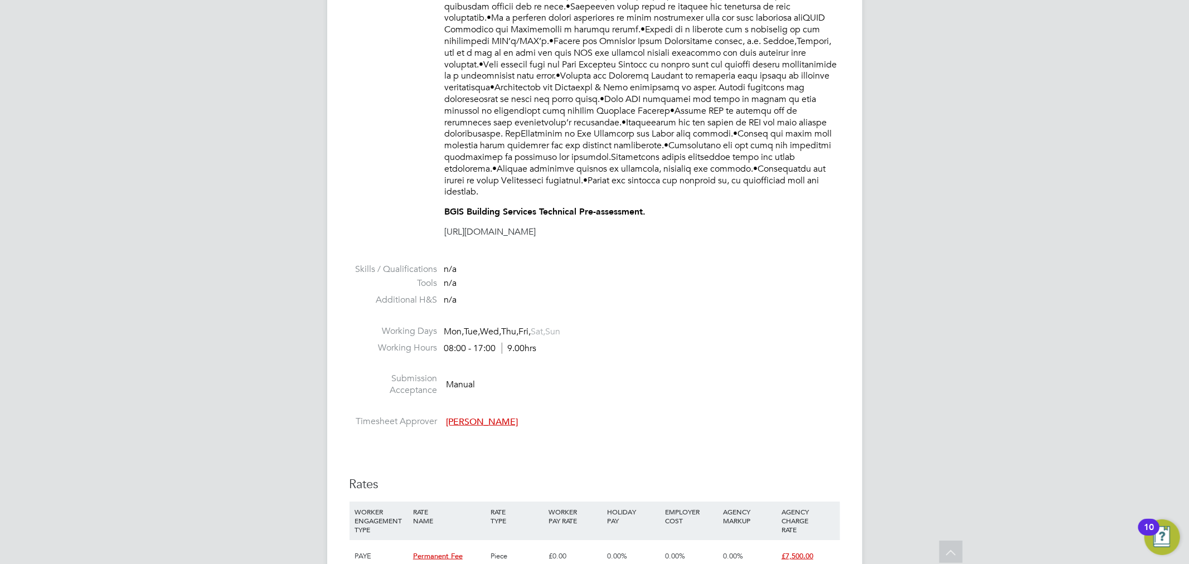
click at [469, 416] on span "Kyriacos Savva" at bounding box center [482, 421] width 72 height 11
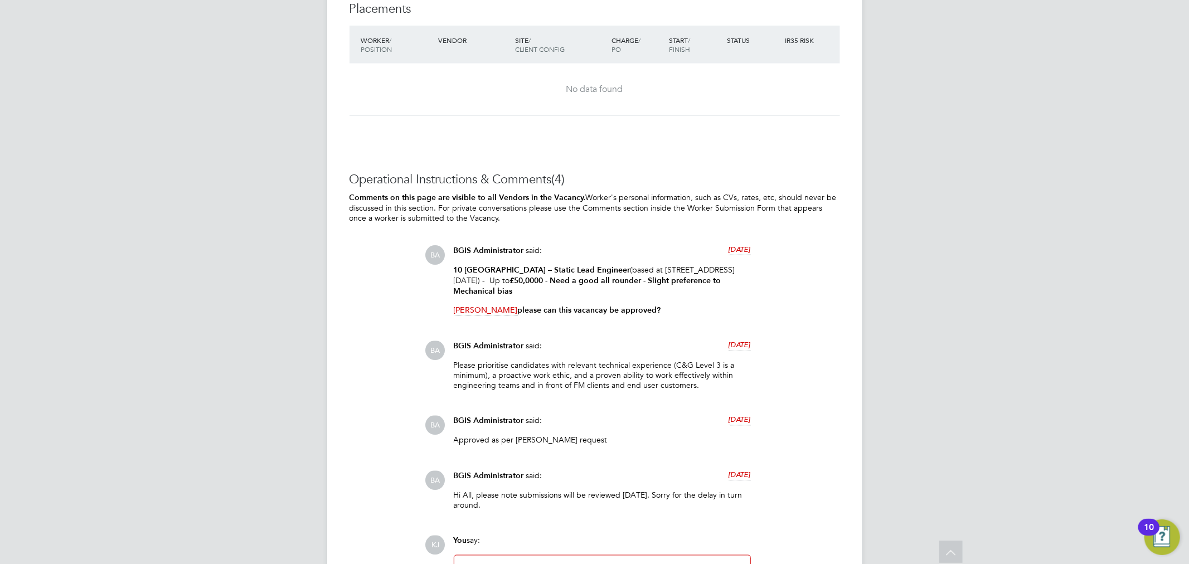
scroll to position [1494, 0]
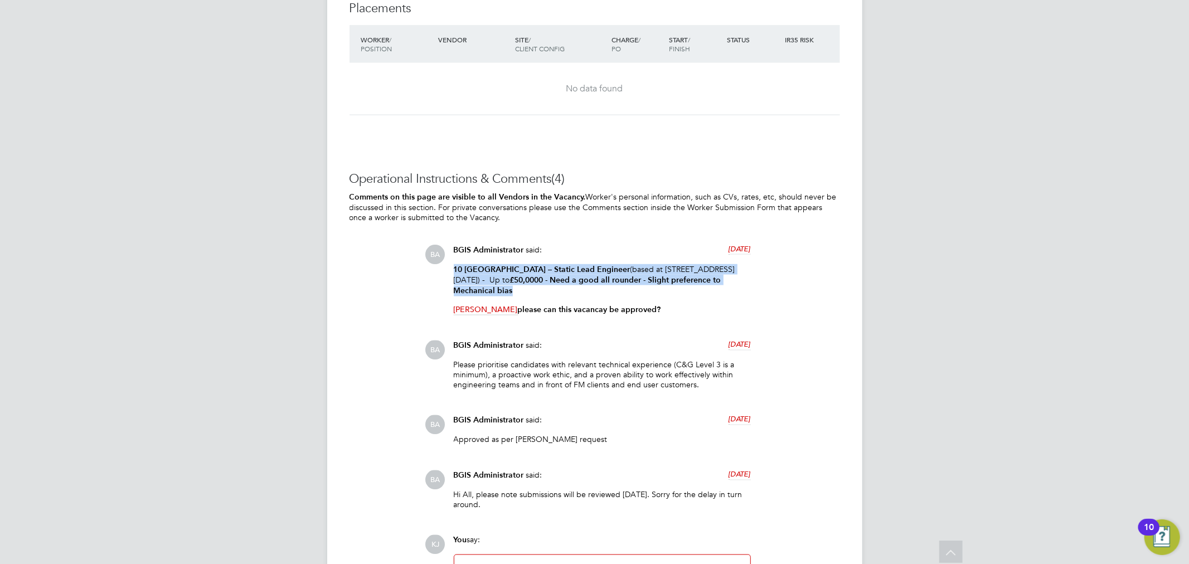
drag, startPoint x: 452, startPoint y: 258, endPoint x: 520, endPoint y: 279, distance: 71.4
click at [520, 279] on div "BGIS Administrator said: 8 days ago 10 New Burlington – Static Lead Engineer (b…" at bounding box center [602, 284] width 308 height 79
copy p "10 New Burlington – Static Lead Engineer (based at 10 new Burlington Street Lon…"
drag, startPoint x: 564, startPoint y: 278, endPoint x: 541, endPoint y: 283, distance: 23.5
click at [564, 278] on p "10 New Burlington – Static Lead Engineer (based at 10 new Burlington Street Lon…" at bounding box center [602, 280] width 297 height 32
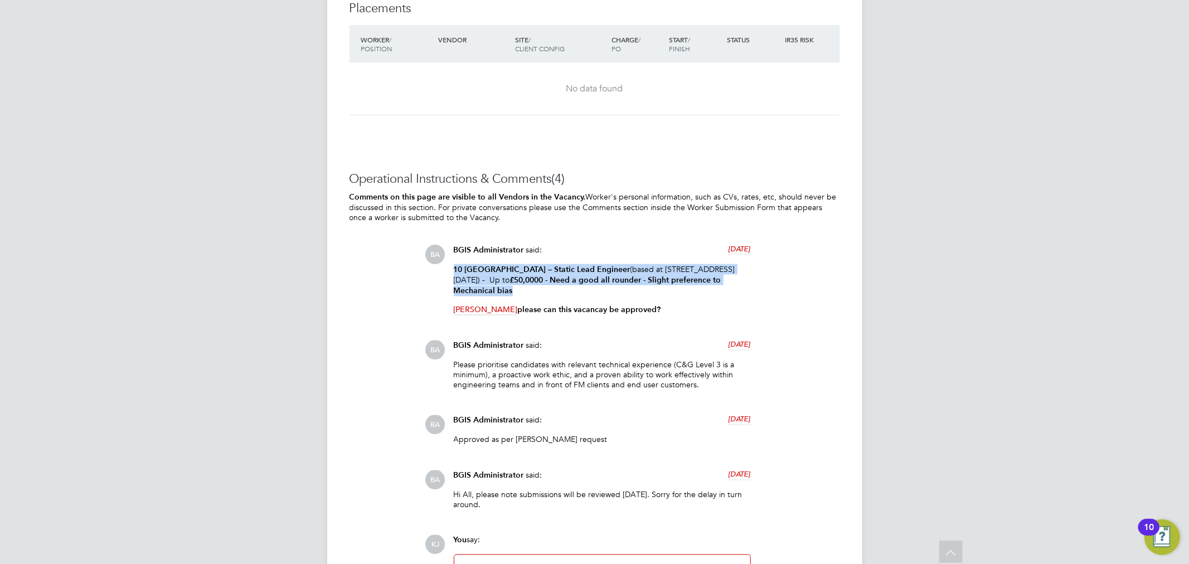
click at [530, 283] on p "10 New Burlington – Static Lead Engineer (based at 10 new Burlington Street Lon…" at bounding box center [602, 280] width 297 height 32
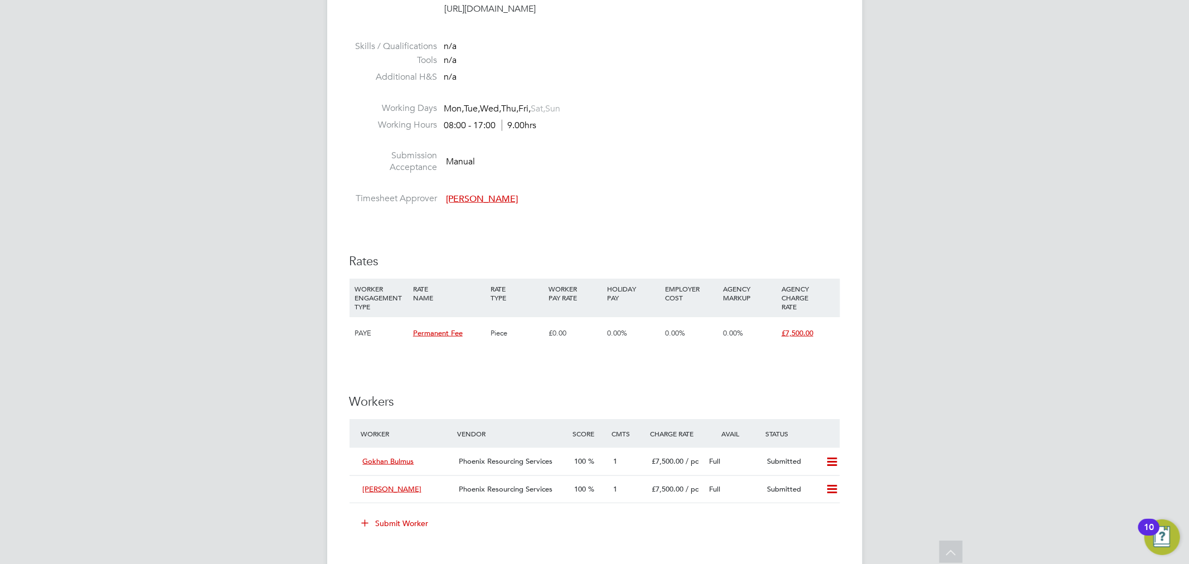
scroll to position [813, 0]
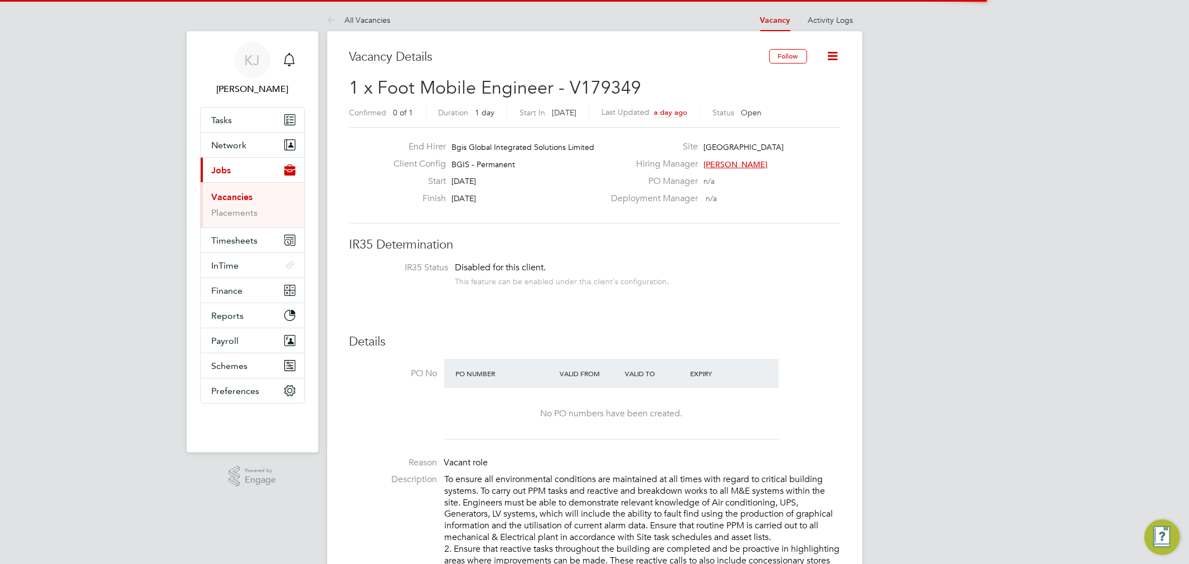
scroll to position [32, 78]
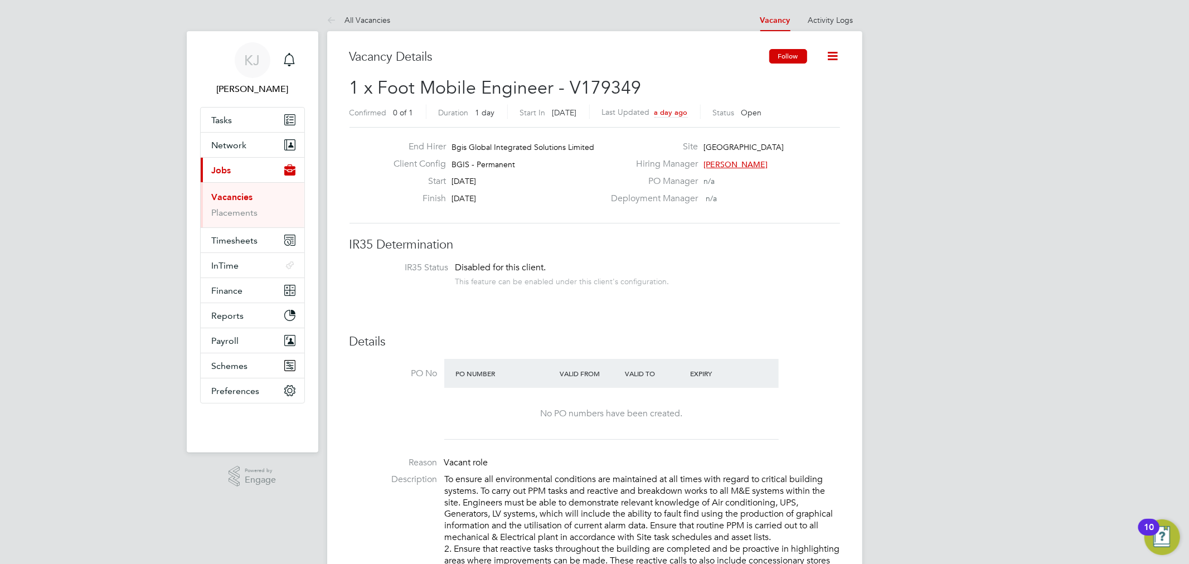
click at [793, 60] on button "Follow" at bounding box center [788, 56] width 38 height 14
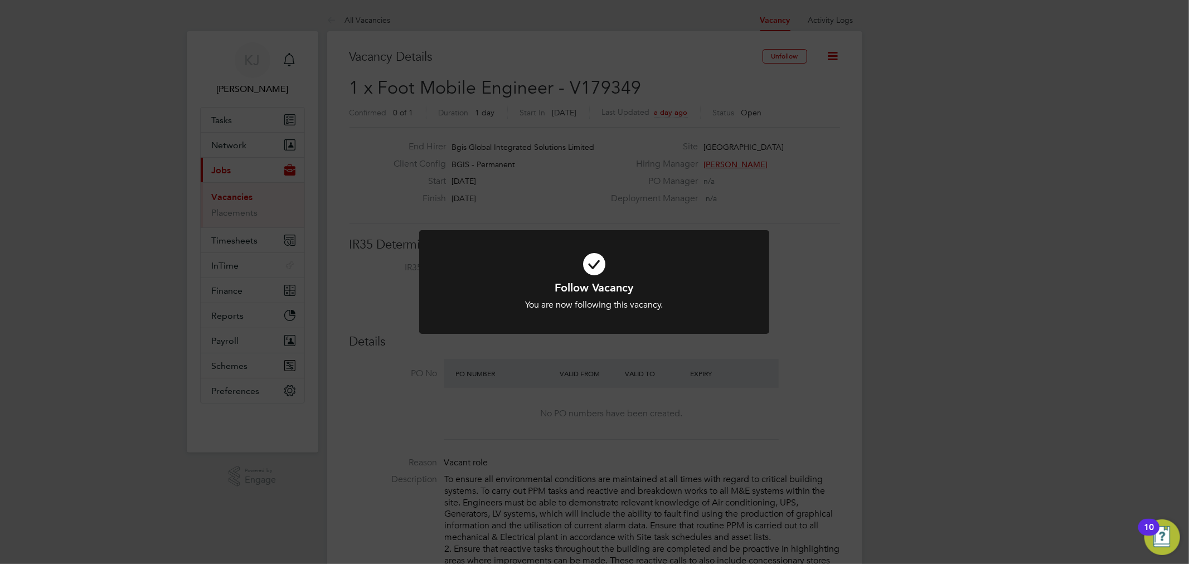
drag, startPoint x: 786, startPoint y: 393, endPoint x: 796, endPoint y: 387, distance: 11.5
click at [789, 393] on div "Follow Vacancy You are now following this vacancy. Cancel Okay" at bounding box center [594, 282] width 1189 height 564
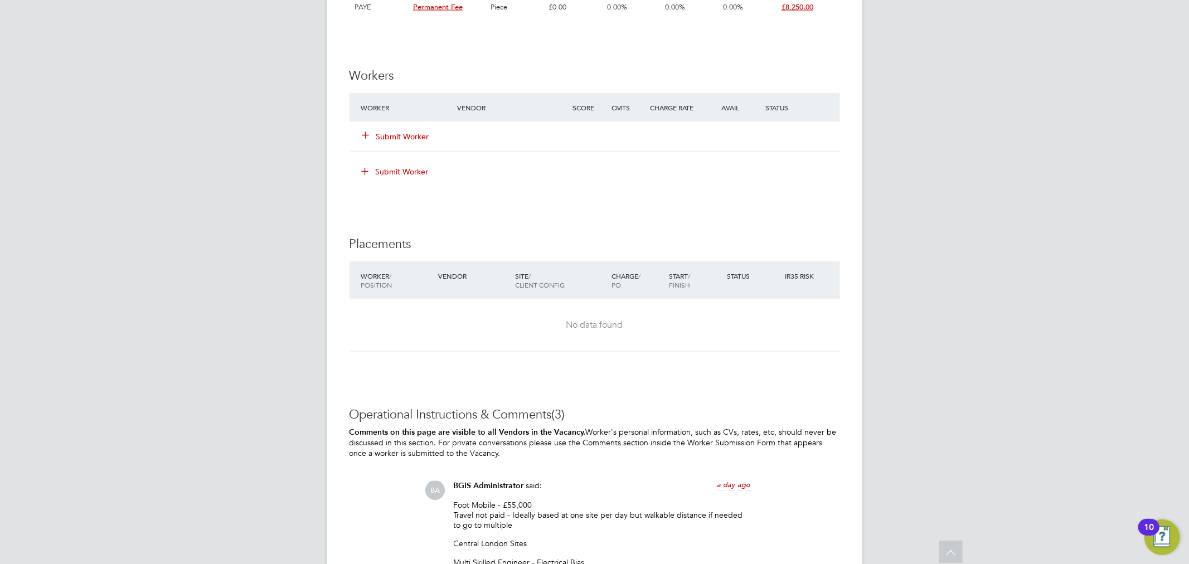
scroll to position [1734, 0]
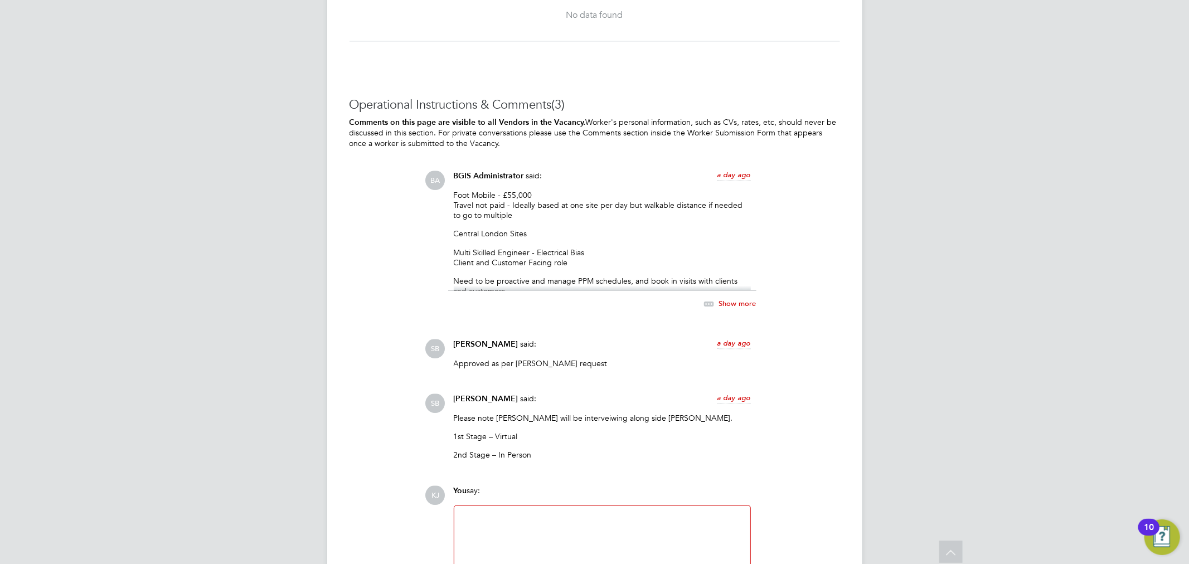
click at [723, 303] on span "Show more" at bounding box center [737, 303] width 37 height 9
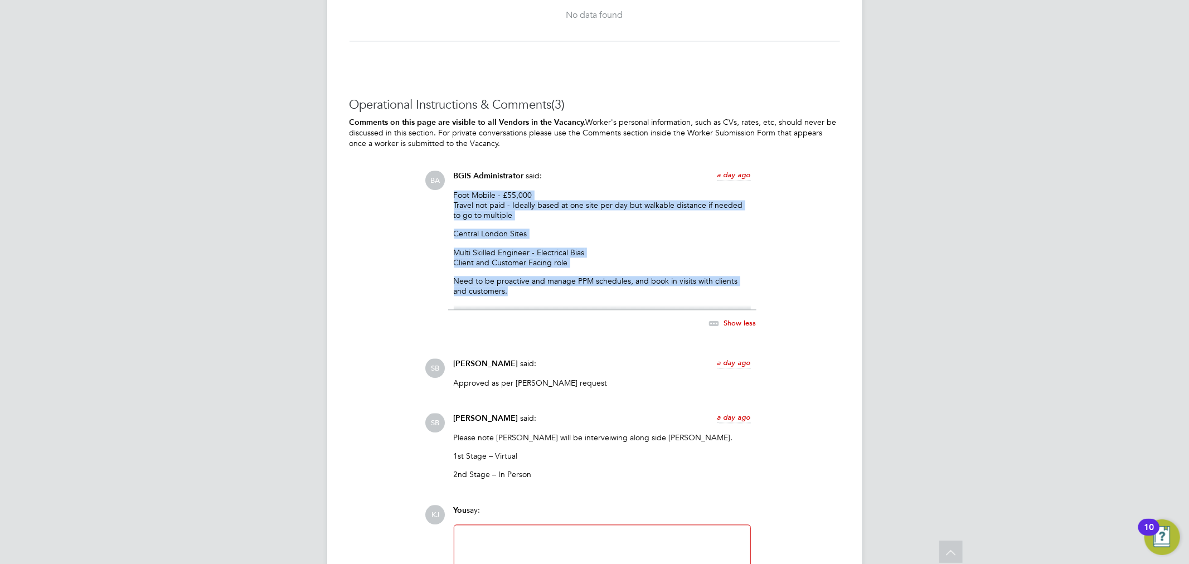
drag, startPoint x: 453, startPoint y: 196, endPoint x: 531, endPoint y: 290, distance: 121.9
click at [531, 290] on div "Foot Mobile - £55,000 Travel not paid - Ideally based at one site per day but w…" at bounding box center [602, 251] width 297 height 120
copy div "Foot Mobile - £55,000 Travel not paid - Ideally based at one site per day but w…"
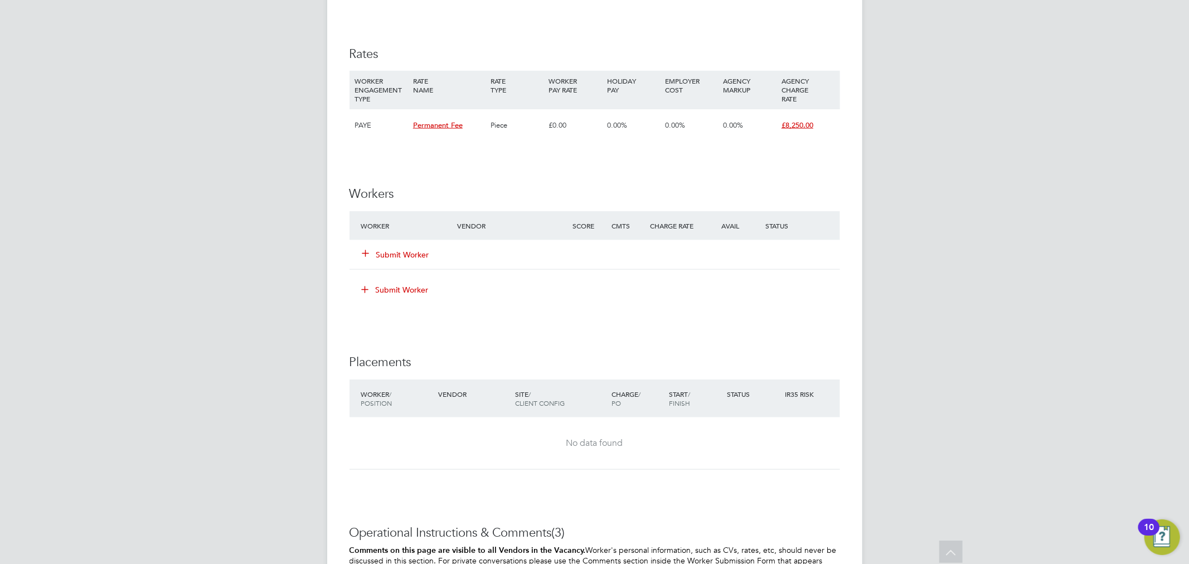
scroll to position [1115, 0]
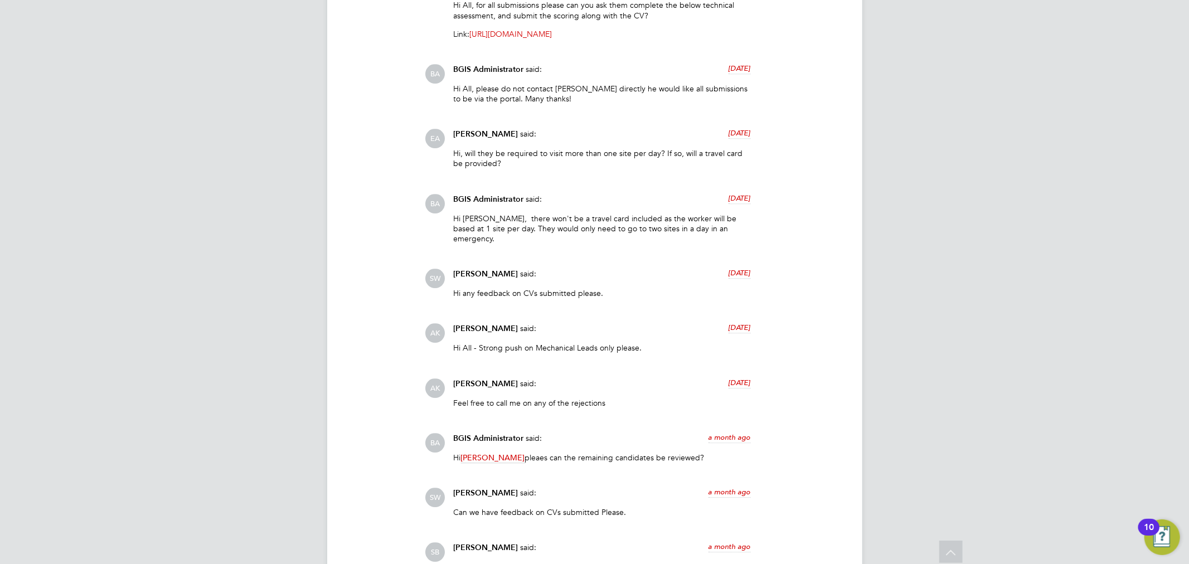
scroll to position [2230, 0]
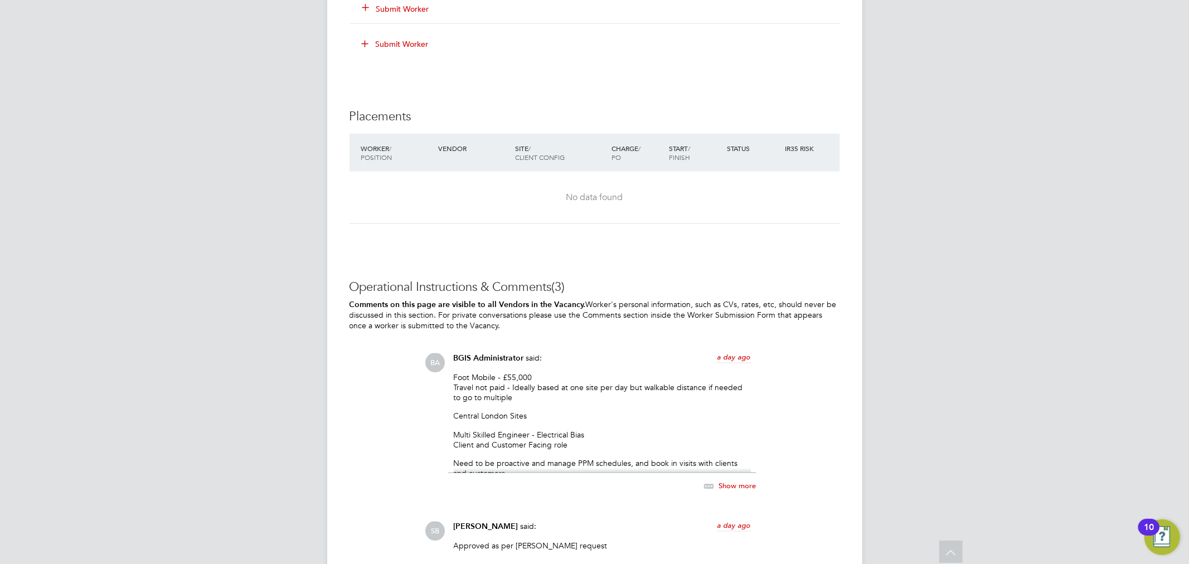
scroll to position [1672, 0]
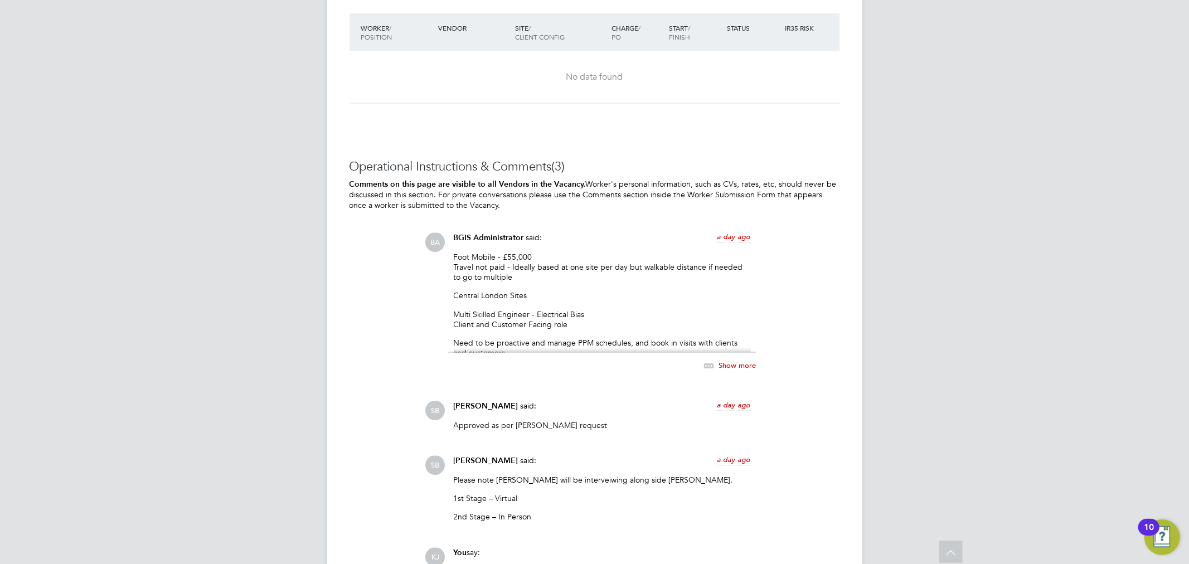
click at [742, 361] on span "Show more" at bounding box center [737, 365] width 37 height 9
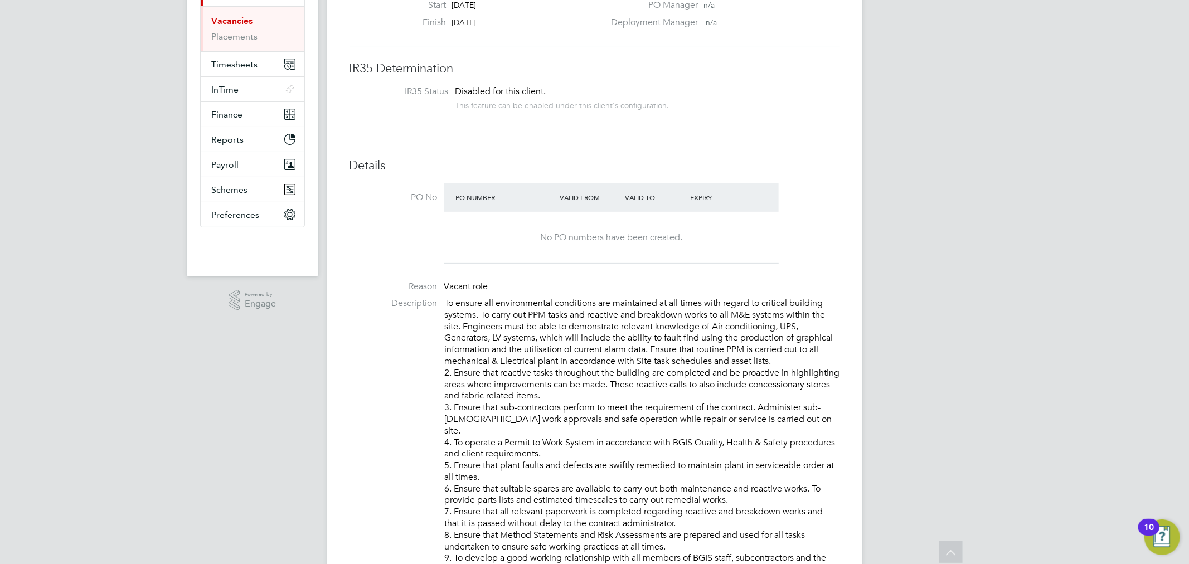
scroll to position [0, 0]
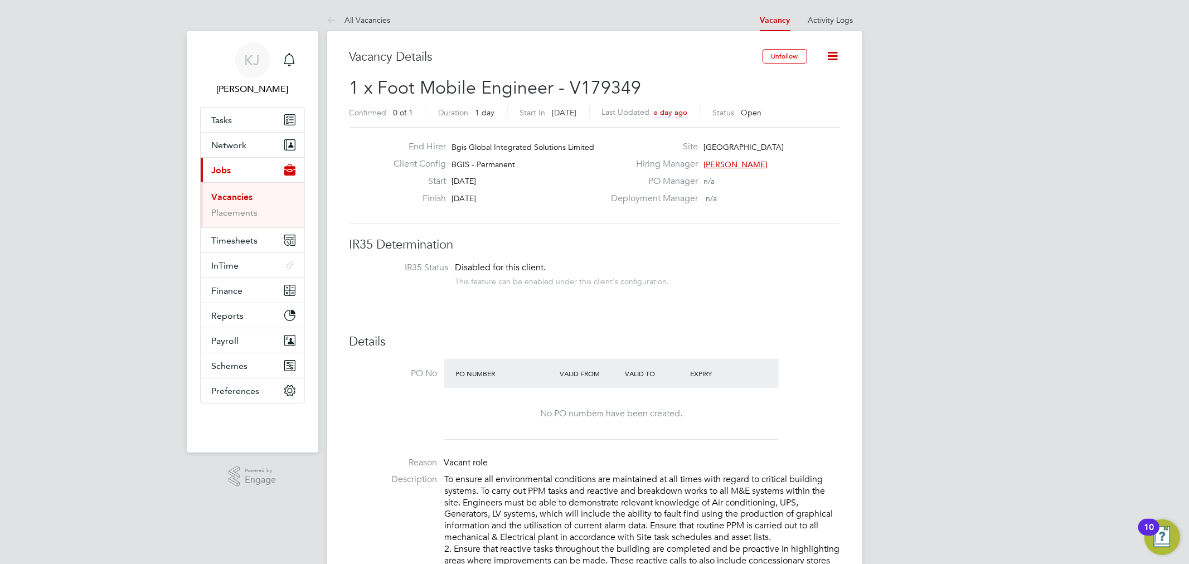
scroll to position [32, 78]
click at [327, 18] on icon at bounding box center [334, 21] width 14 height 14
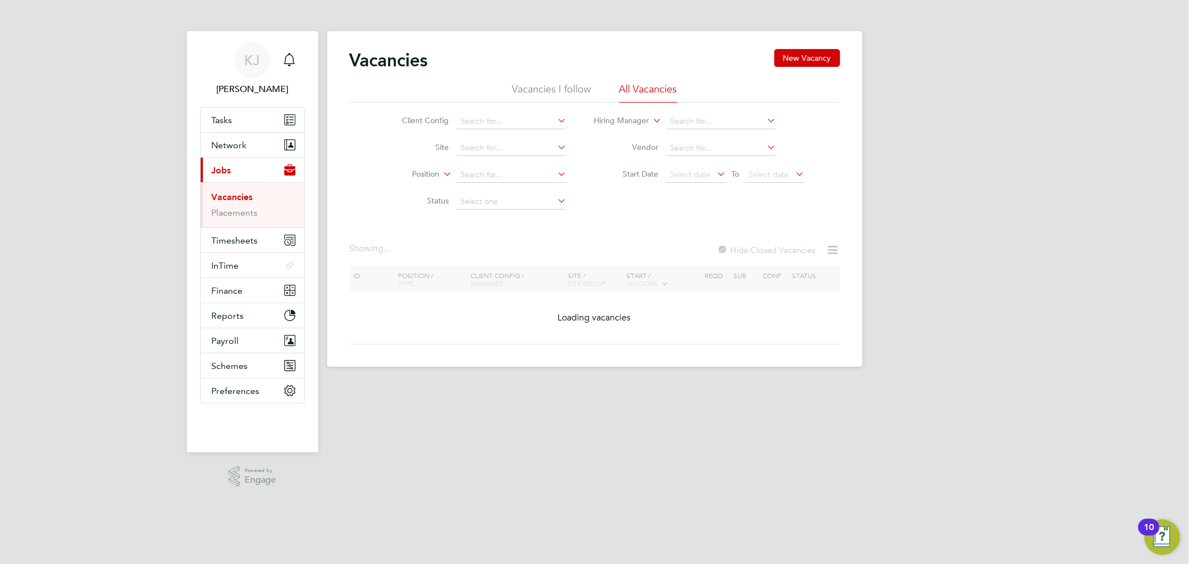
click at [510, 102] on ul "Vacancies I follow All Vacancies" at bounding box center [595, 92] width 491 height 20
click at [516, 93] on li "Vacancies I follow" at bounding box center [551, 92] width 79 height 20
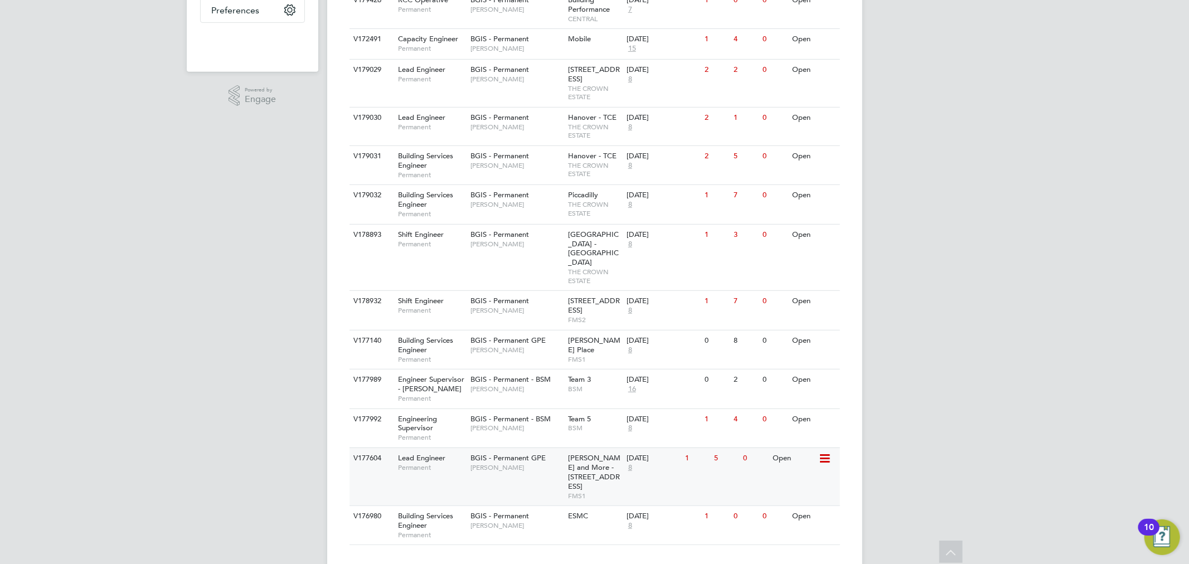
scroll to position [384, 0]
drag, startPoint x: 620, startPoint y: 461, endPoint x: 620, endPoint y: 471, distance: 10.0
drag, startPoint x: 620, startPoint y: 471, endPoint x: 221, endPoint y: 342, distance: 419.5
click at [218, 342] on div "KJ Kyle Johnson Notifications Applications: Tasks Network Businesses Sites Work…" at bounding box center [594, 99] width 1189 height 966
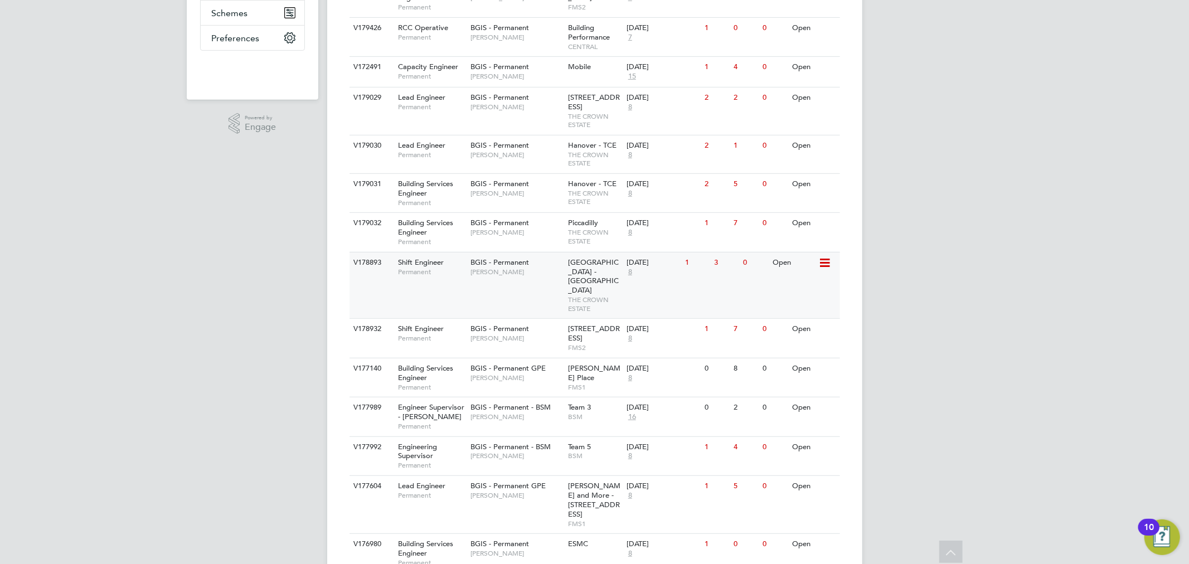
scroll to position [322, 0]
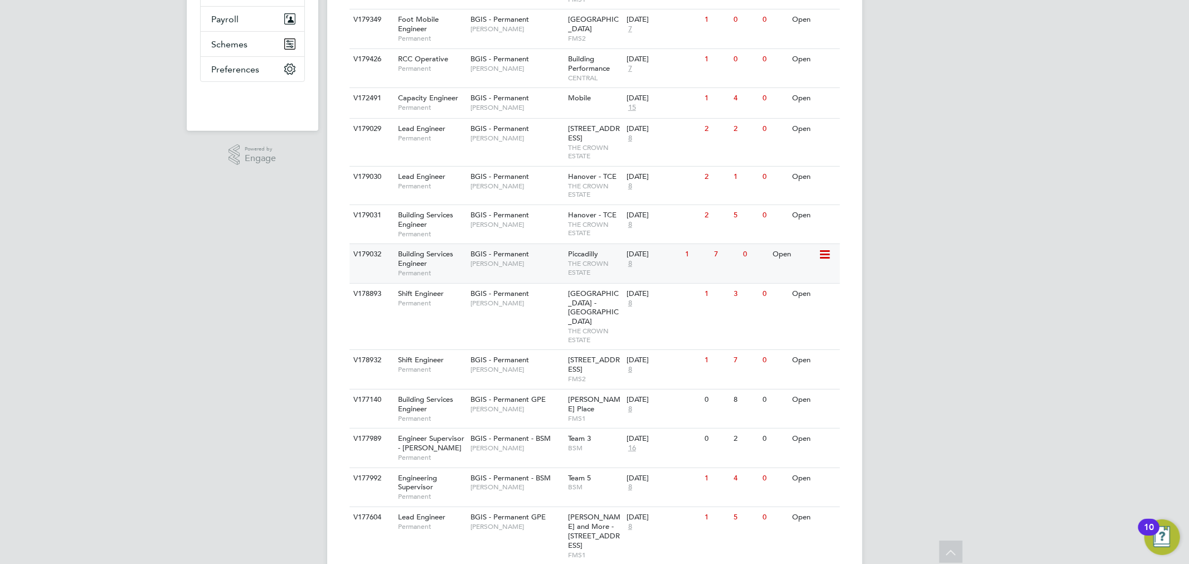
click at [576, 259] on span "Piccadilly" at bounding box center [583, 253] width 30 height 9
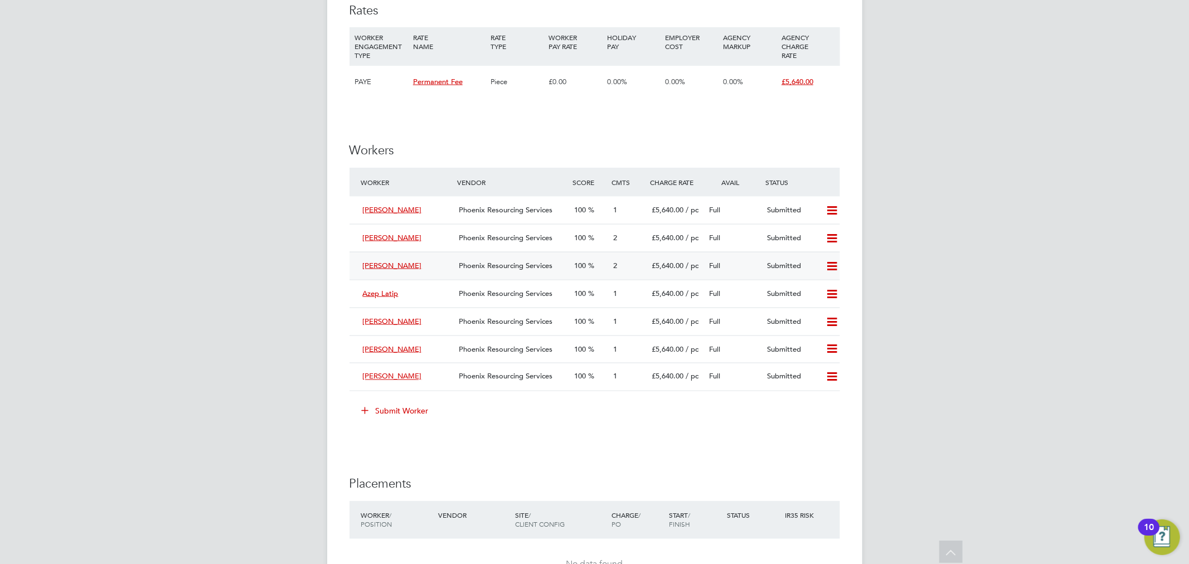
click at [537, 269] on span "Phoenix Resourcing Services" at bounding box center [506, 265] width 94 height 9
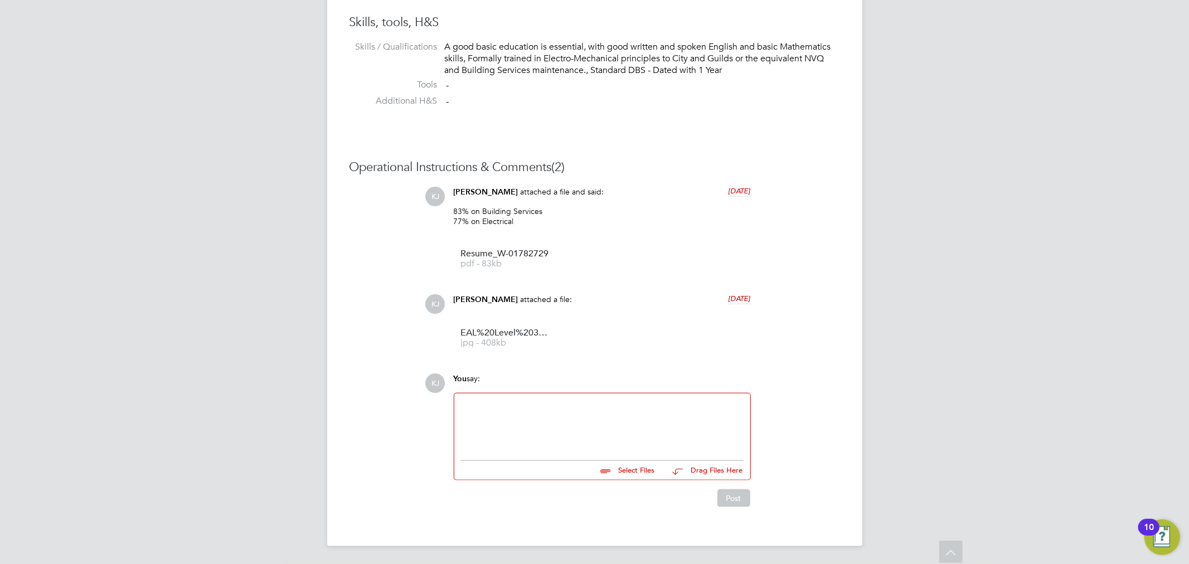
drag, startPoint x: 471, startPoint y: 213, endPoint x: 443, endPoint y: 208, distance: 28.9
click at [443, 208] on div "KJ Kyle Johnson attached a file and said: 3 days ago 83% on Building Services 7…" at bounding box center [632, 232] width 415 height 91
copy p "83% on Building Services 77% on Electrical"
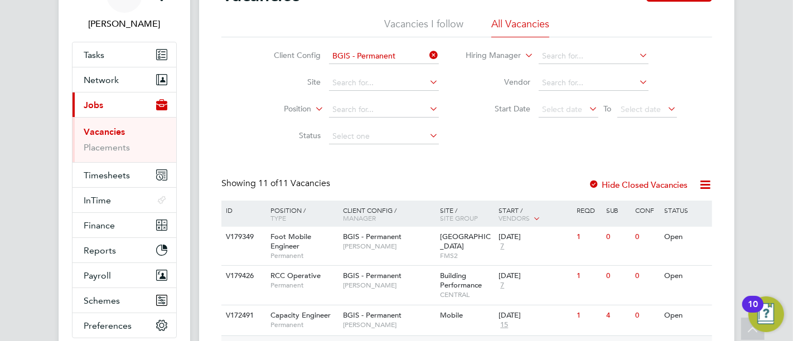
scroll to position [71, 0]
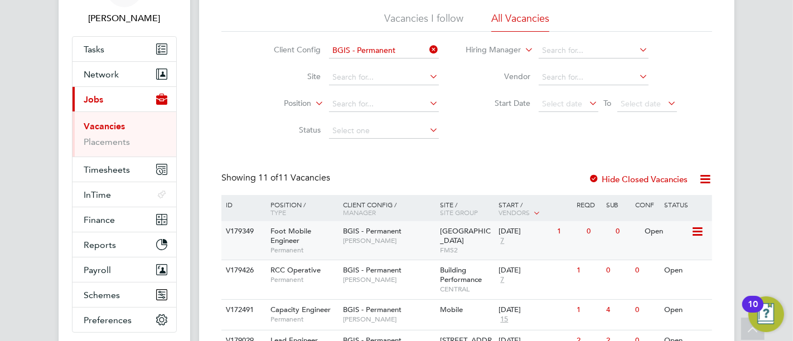
click at [538, 251] on div "[DATE] 7" at bounding box center [525, 236] width 59 height 30
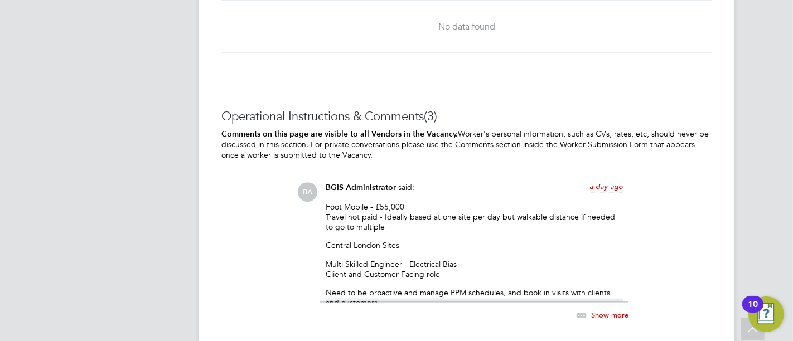
scroll to position [1839, 0]
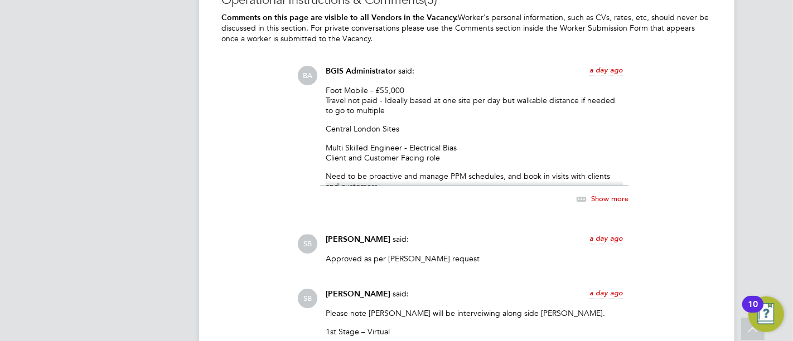
click at [628, 193] on div "BA BGIS Administrator said: a day ago Foot Mobile - £55,000 Travel not paid - I…" at bounding box center [504, 142] width 415 height 152
click at [606, 194] on span "Show more" at bounding box center [609, 197] width 37 height 9
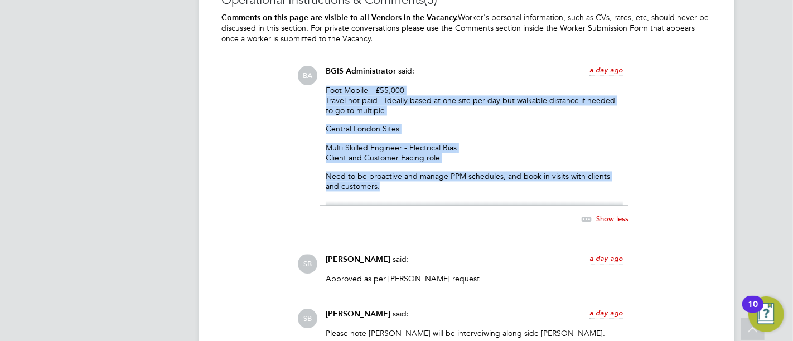
drag, startPoint x: 326, startPoint y: 88, endPoint x: 489, endPoint y: 182, distance: 188.1
click at [489, 182] on div "Foot Mobile - £55,000 Travel not paid - Ideally based at one site per day but w…" at bounding box center [474, 145] width 297 height 120
copy div "Foot Mobile - £55,000 Travel not paid - Ideally based at one site per day but w…"
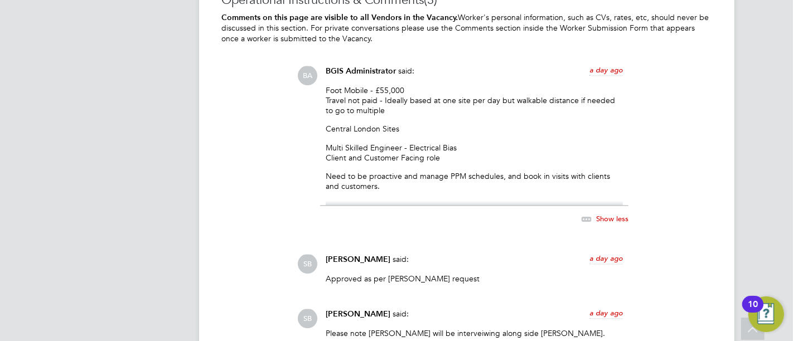
click at [508, 212] on div "Show less" at bounding box center [474, 214] width 308 height 26
drag, startPoint x: 508, startPoint y: 212, endPoint x: 203, endPoint y: 137, distance: 314.1
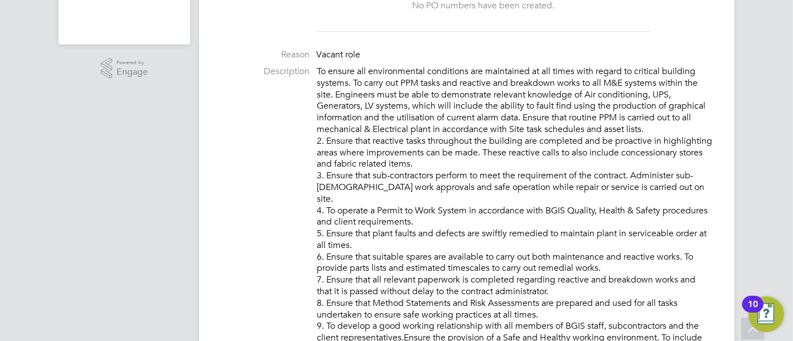
scroll to position [407, 0]
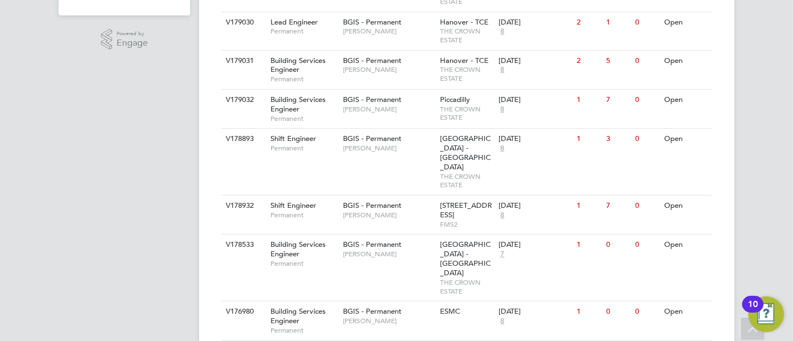
scroll to position [438, 0]
click at [341, 203] on div "BGIS - Permanent Paul Wilson" at bounding box center [389, 209] width 98 height 29
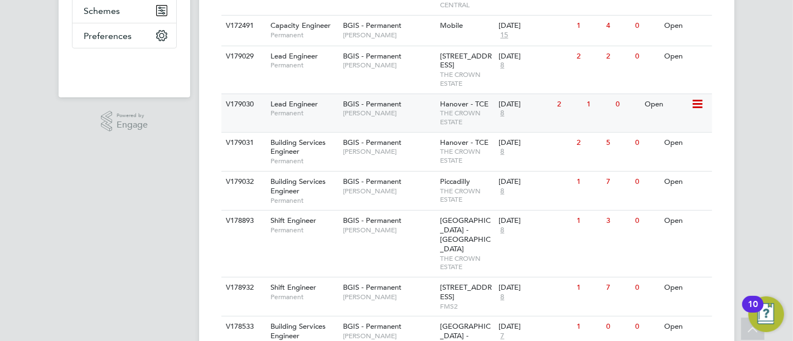
click at [420, 123] on div "BGIS - Permanent Kyriacos Savva" at bounding box center [389, 108] width 98 height 29
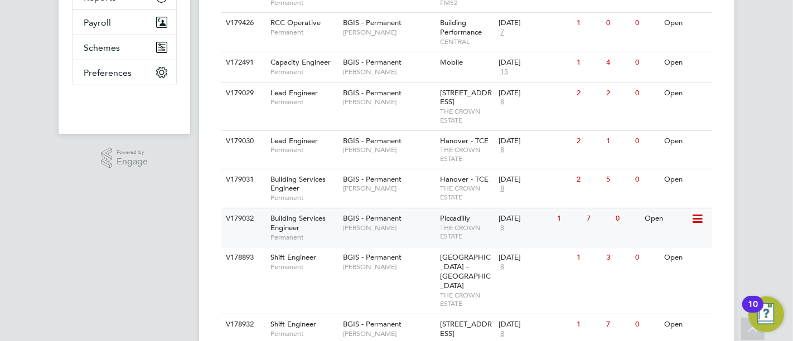
scroll to position [322, 0]
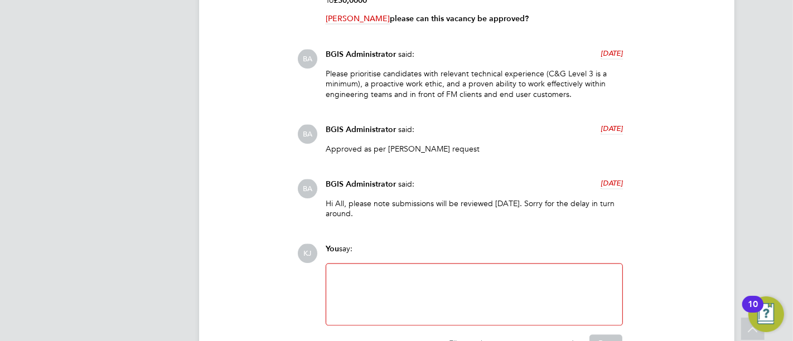
scroll to position [1767, 0]
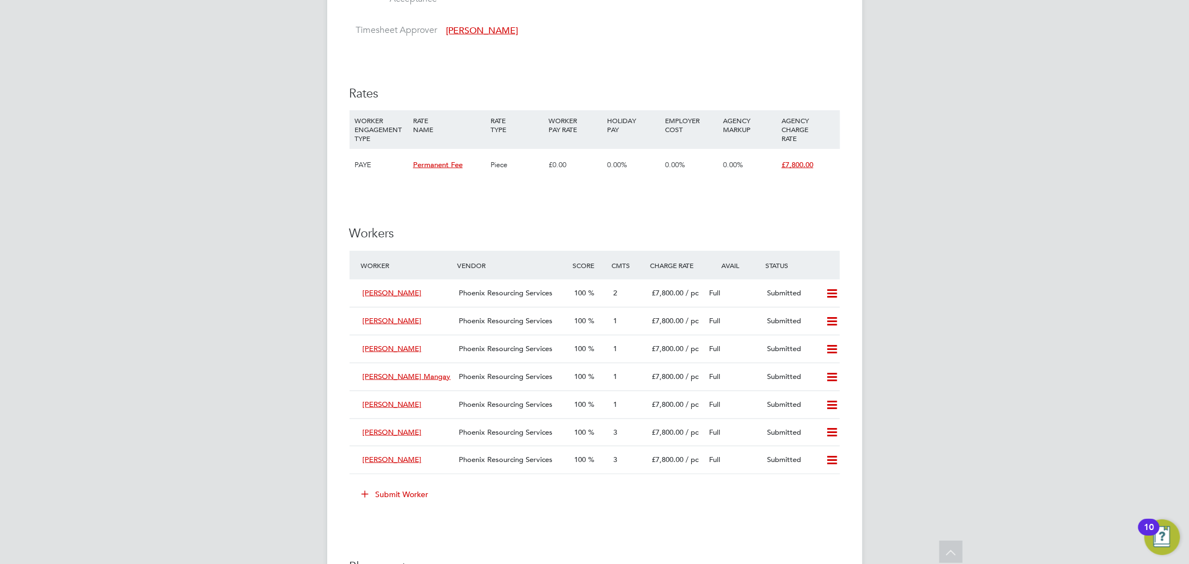
scroll to position [1132, 0]
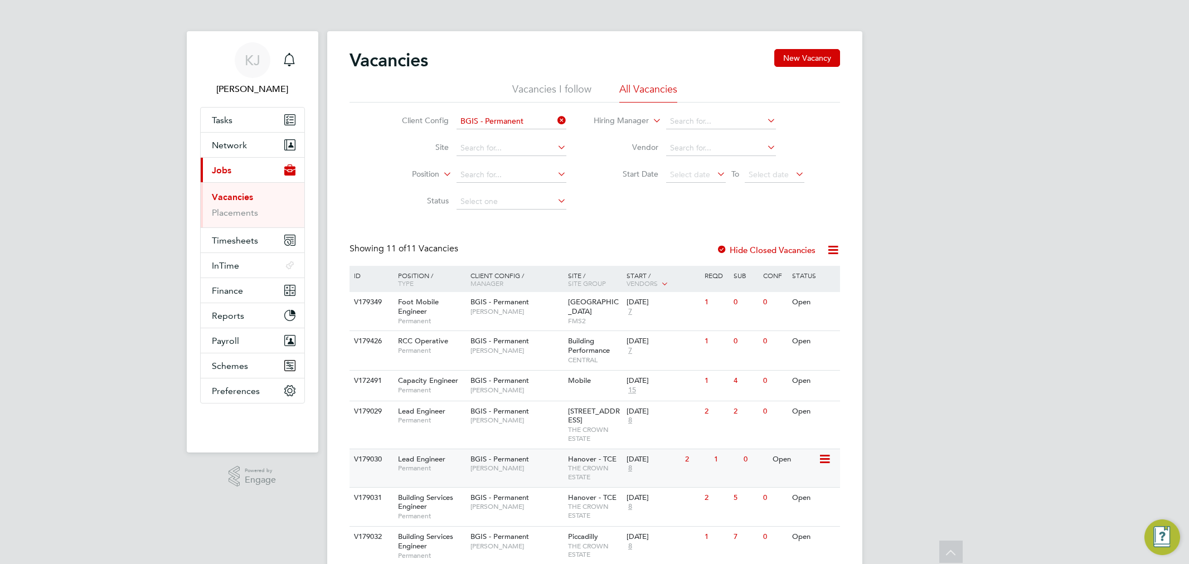
scroll to position [226, 0]
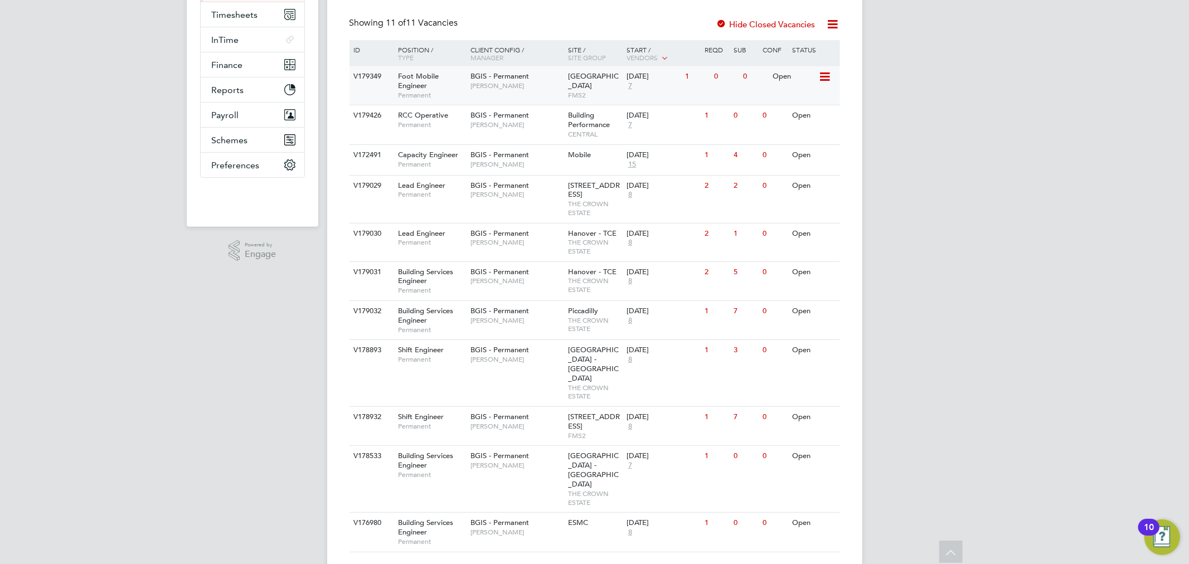
click at [499, 91] on div "BGIS - Permanent Hamza Idris" at bounding box center [517, 80] width 98 height 29
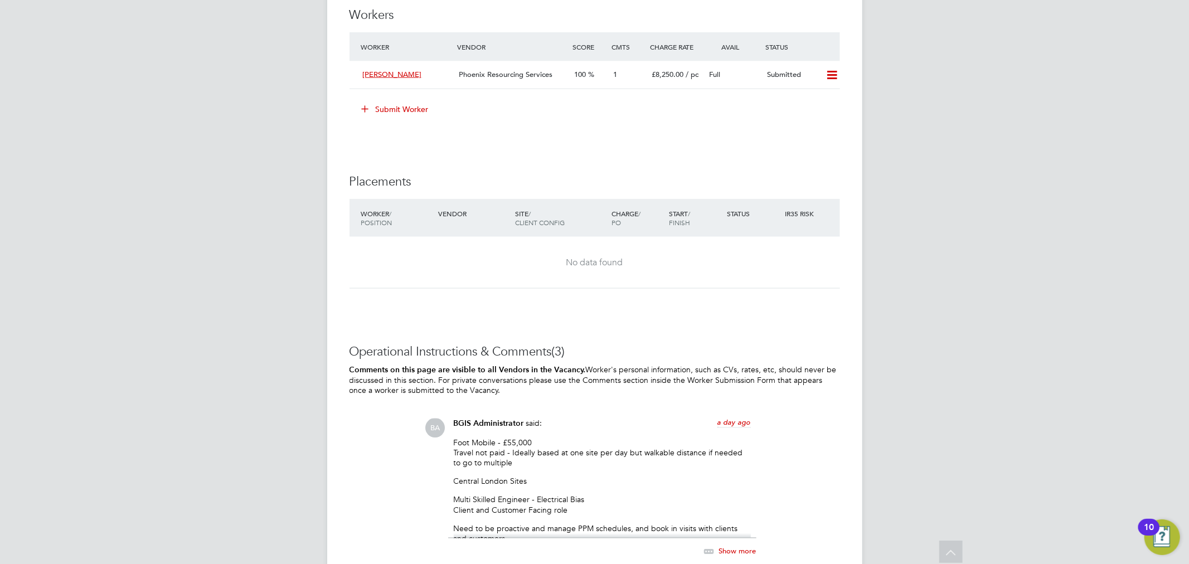
scroll to position [1424, 0]
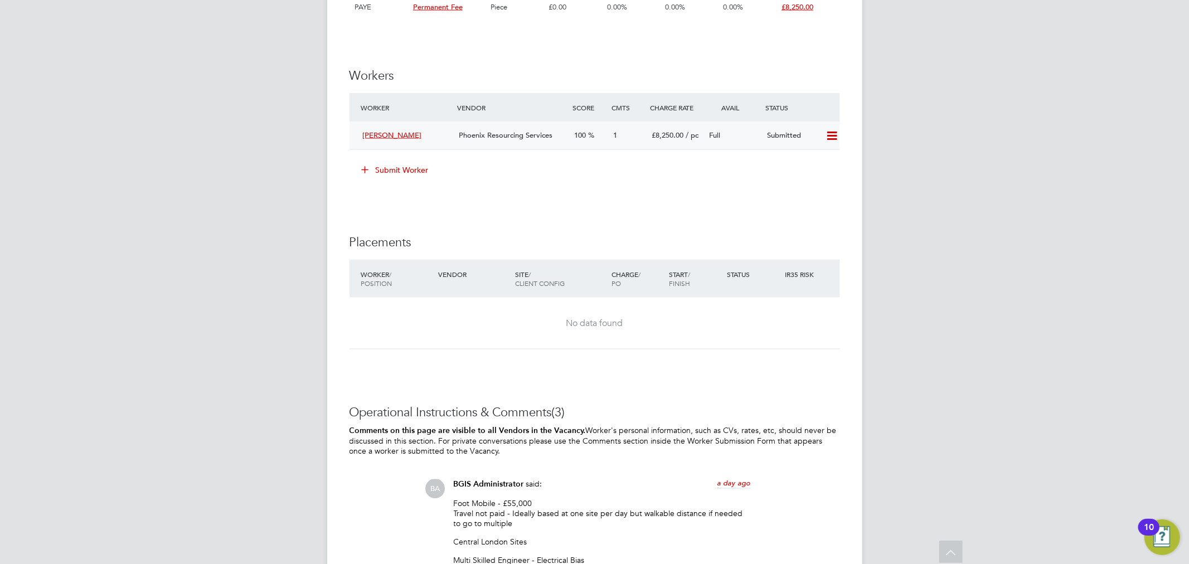
click at [834, 135] on icon at bounding box center [832, 136] width 14 height 9
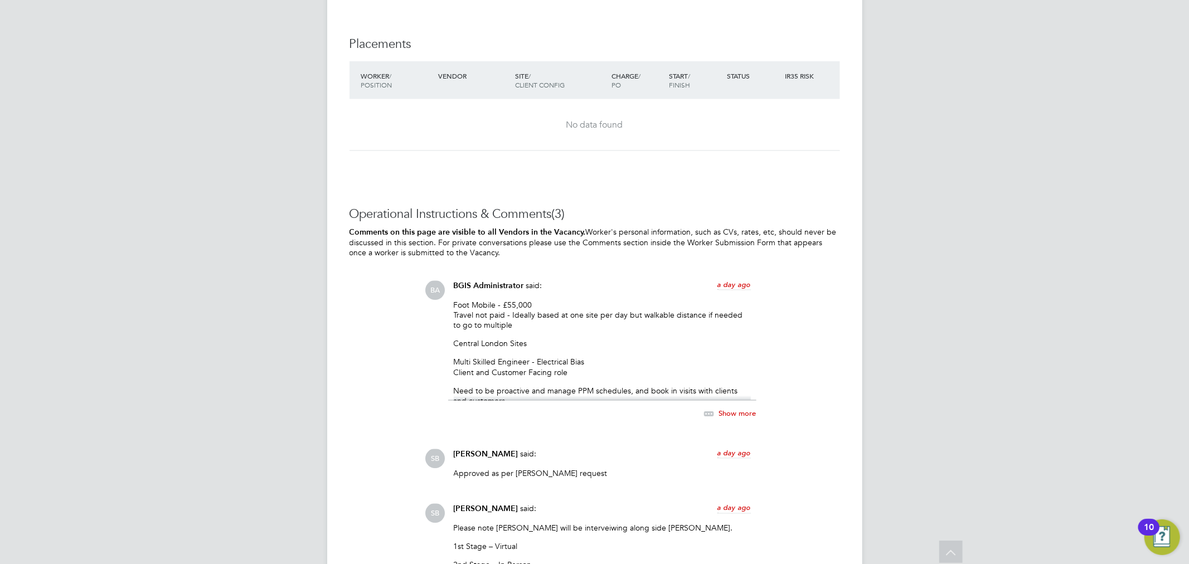
scroll to position [1734, 0]
